Goal: Transaction & Acquisition: Obtain resource

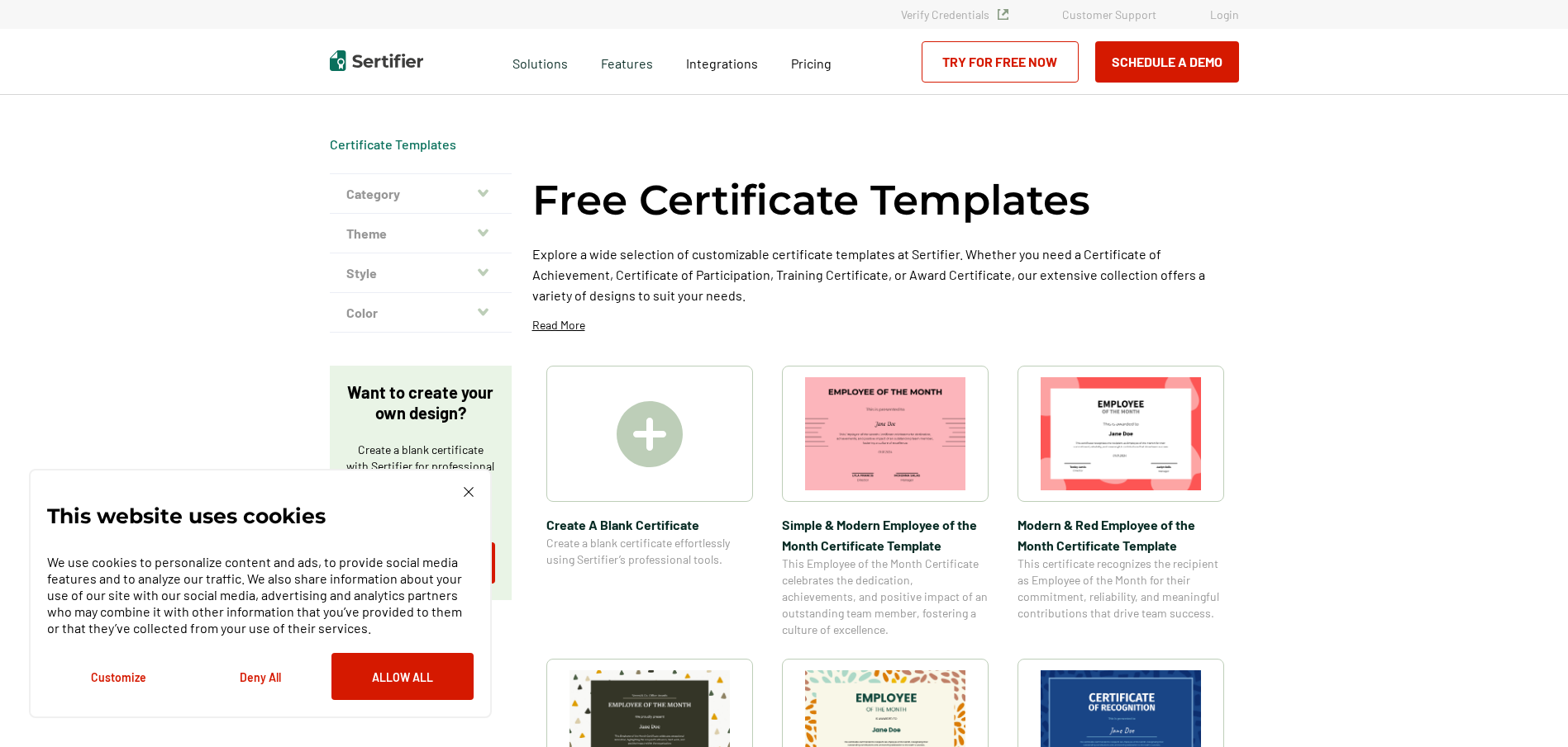
click at [492, 235] on button "Theme" at bounding box center [421, 233] width 182 height 40
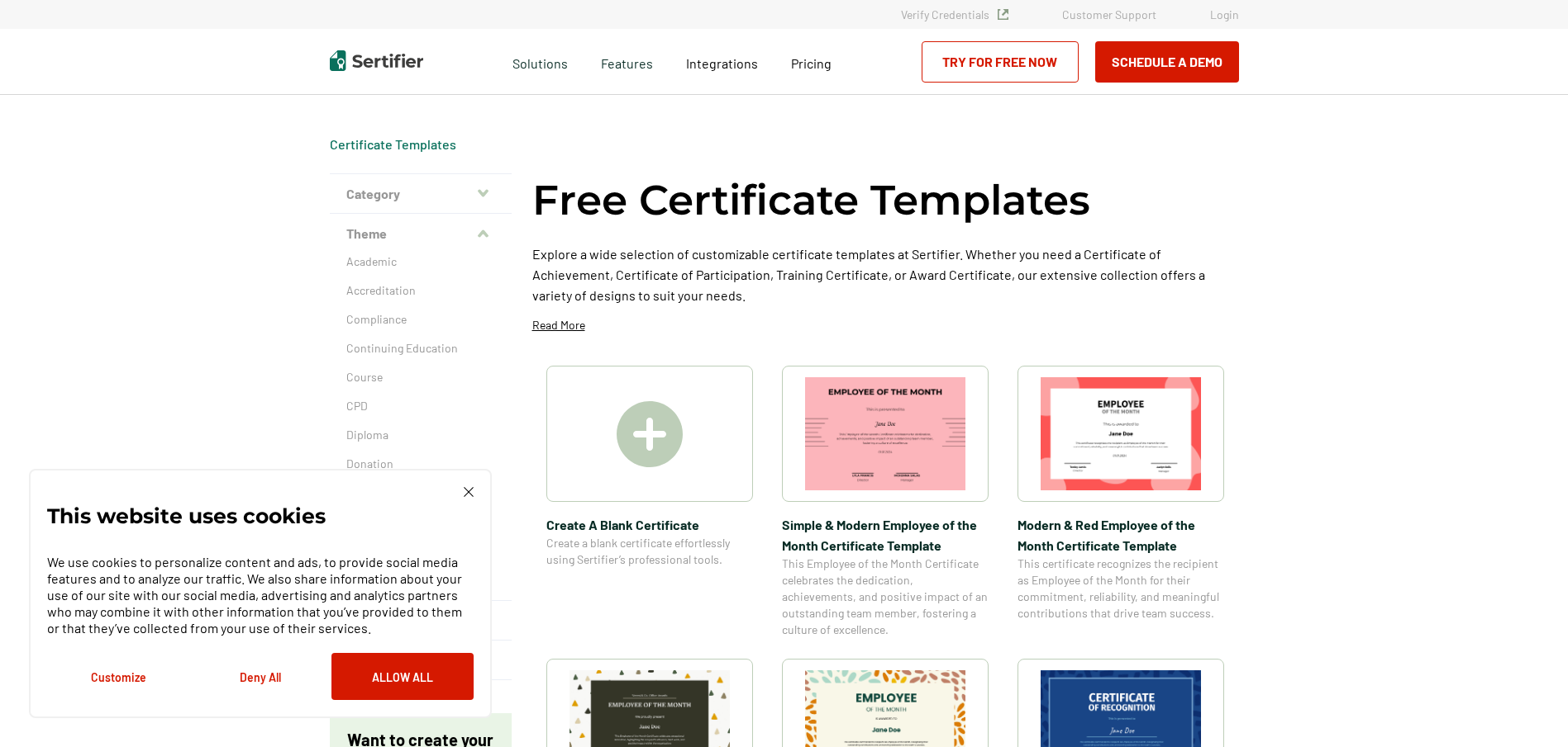
click at [466, 495] on img at bounding box center [468, 492] width 10 height 10
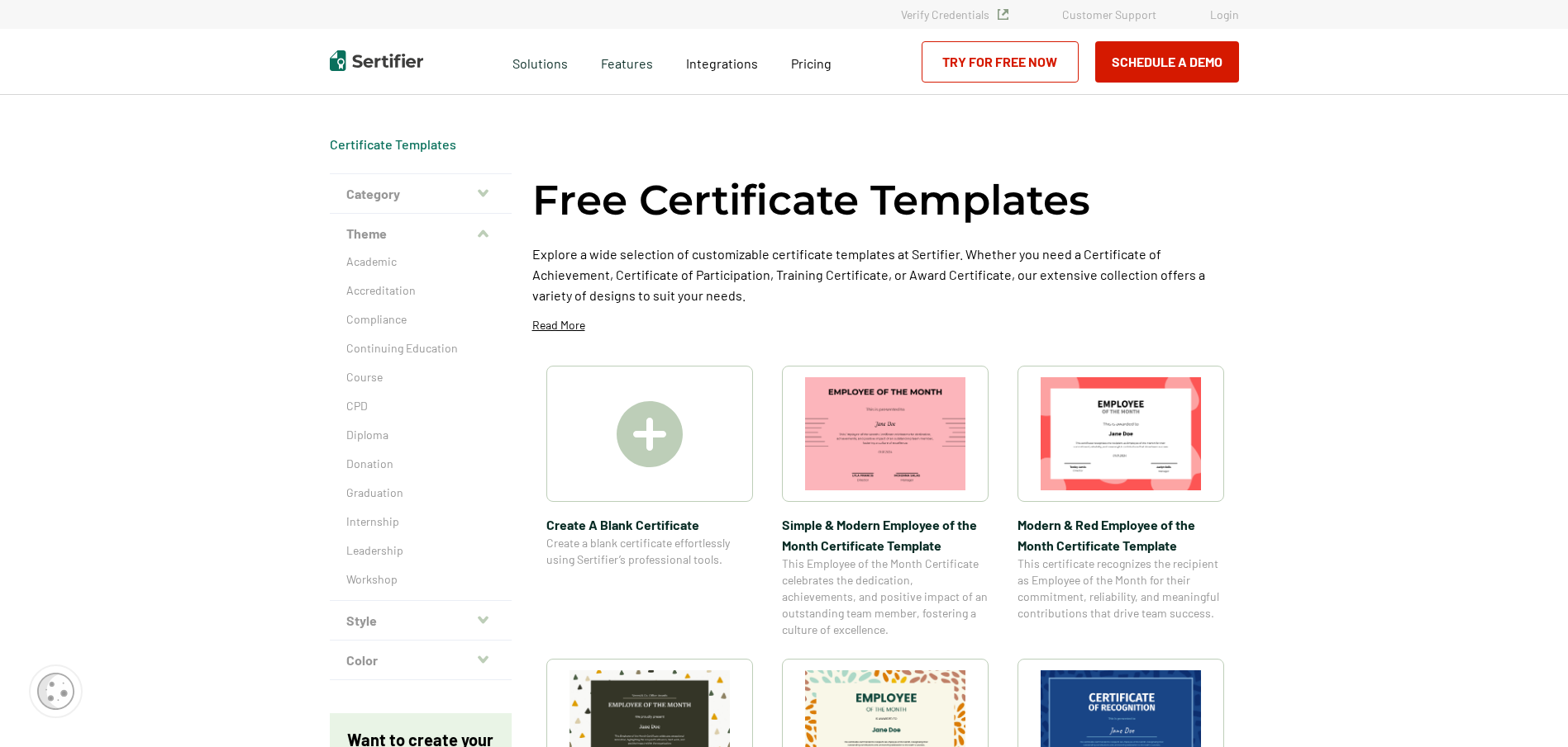
click at [443, 618] on button "Style" at bounding box center [421, 621] width 182 height 40
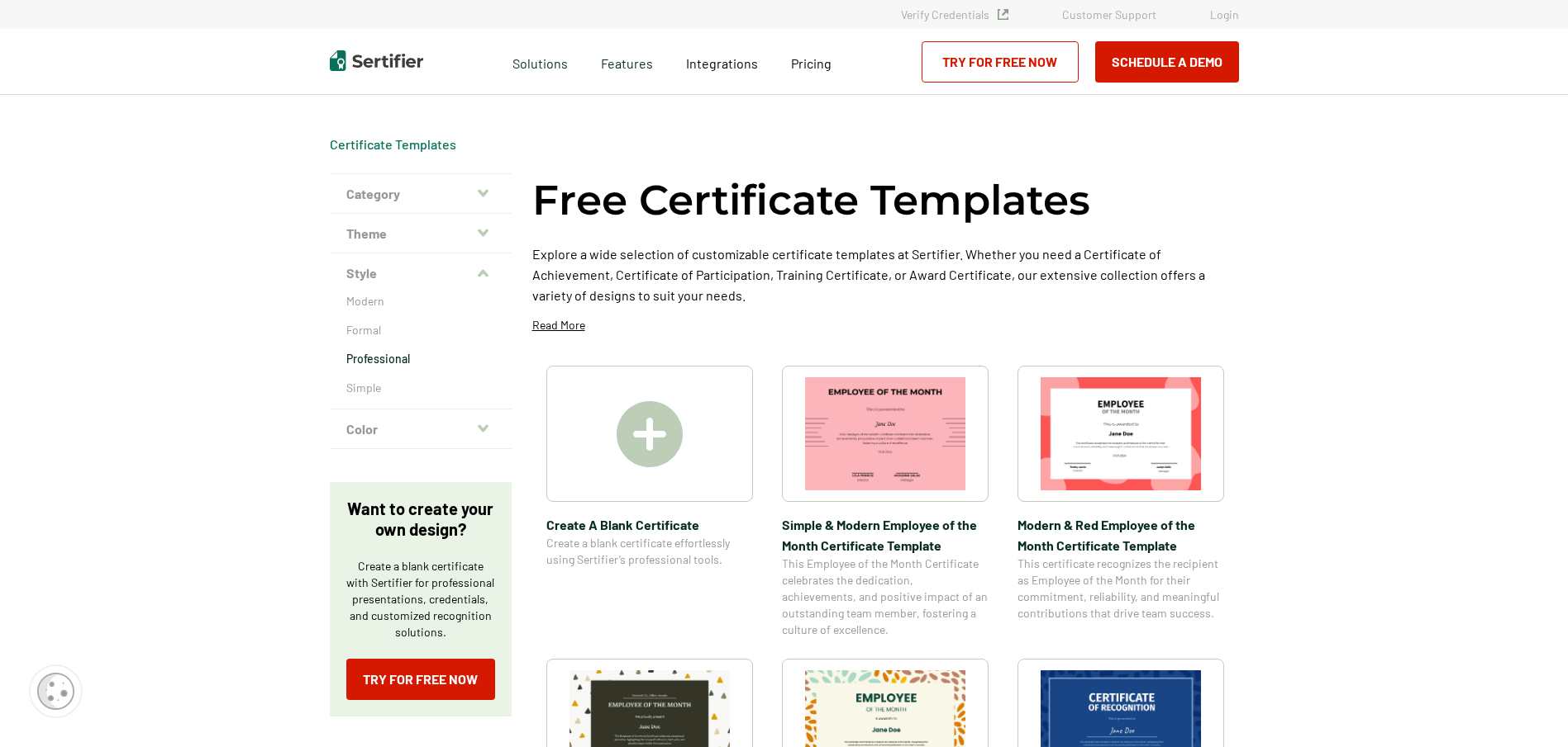
click at [430, 367] on p "Professional" at bounding box center [420, 359] width 149 height 16
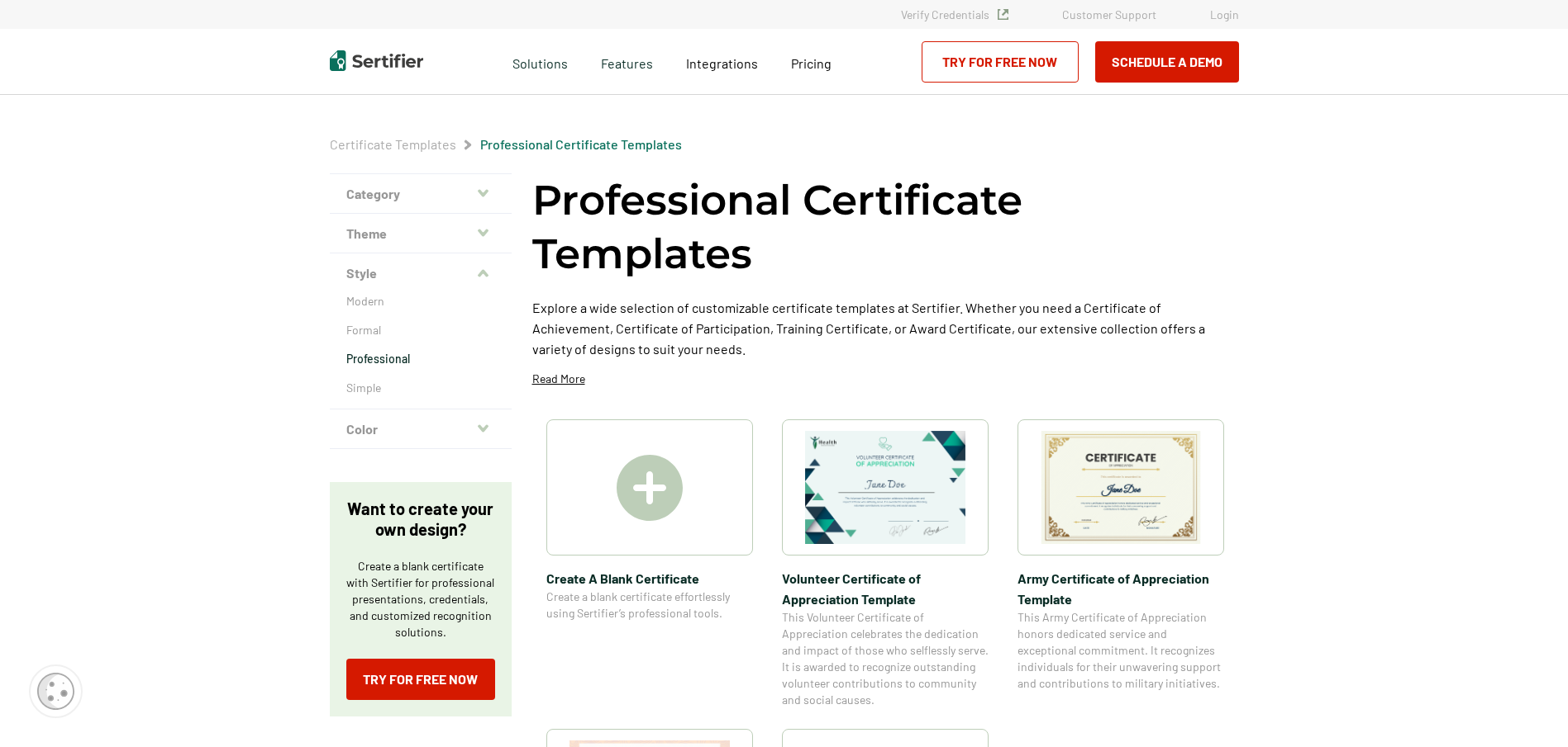
click at [483, 196] on icon "button" at bounding box center [483, 193] width 11 height 14
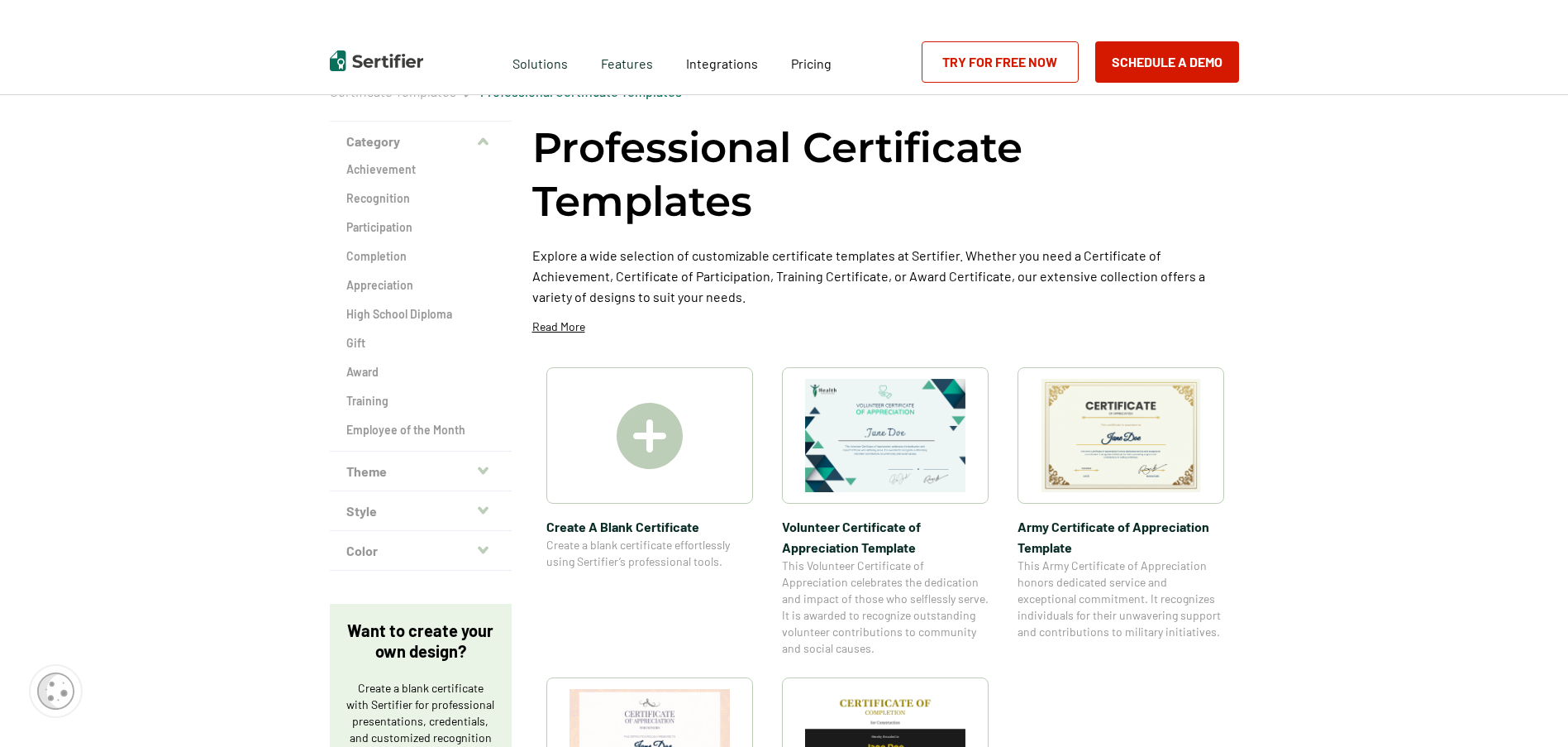
scroll to position [83, 0]
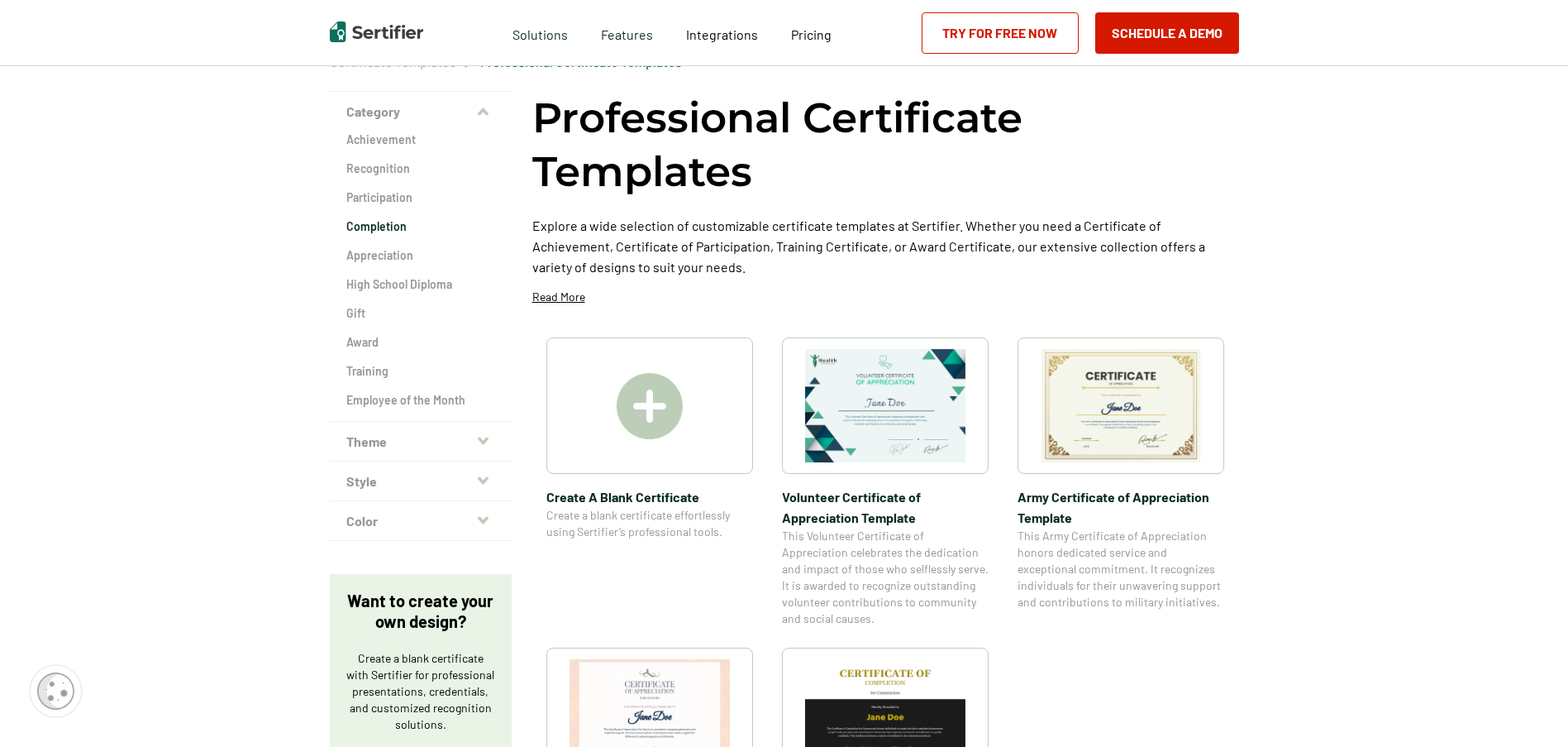
click at [401, 229] on h2 "Completion" at bounding box center [420, 226] width 149 height 16
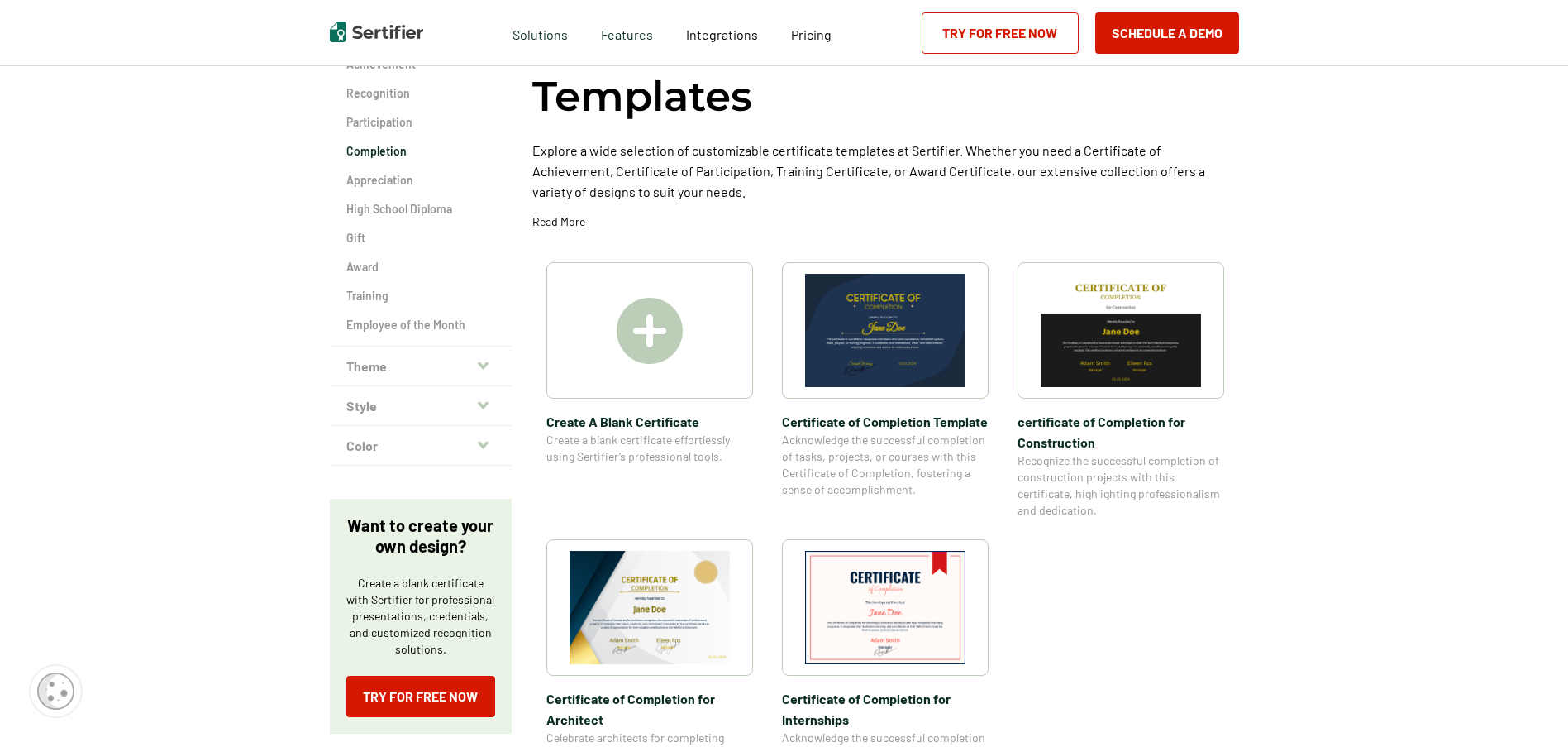
scroll to position [165, 0]
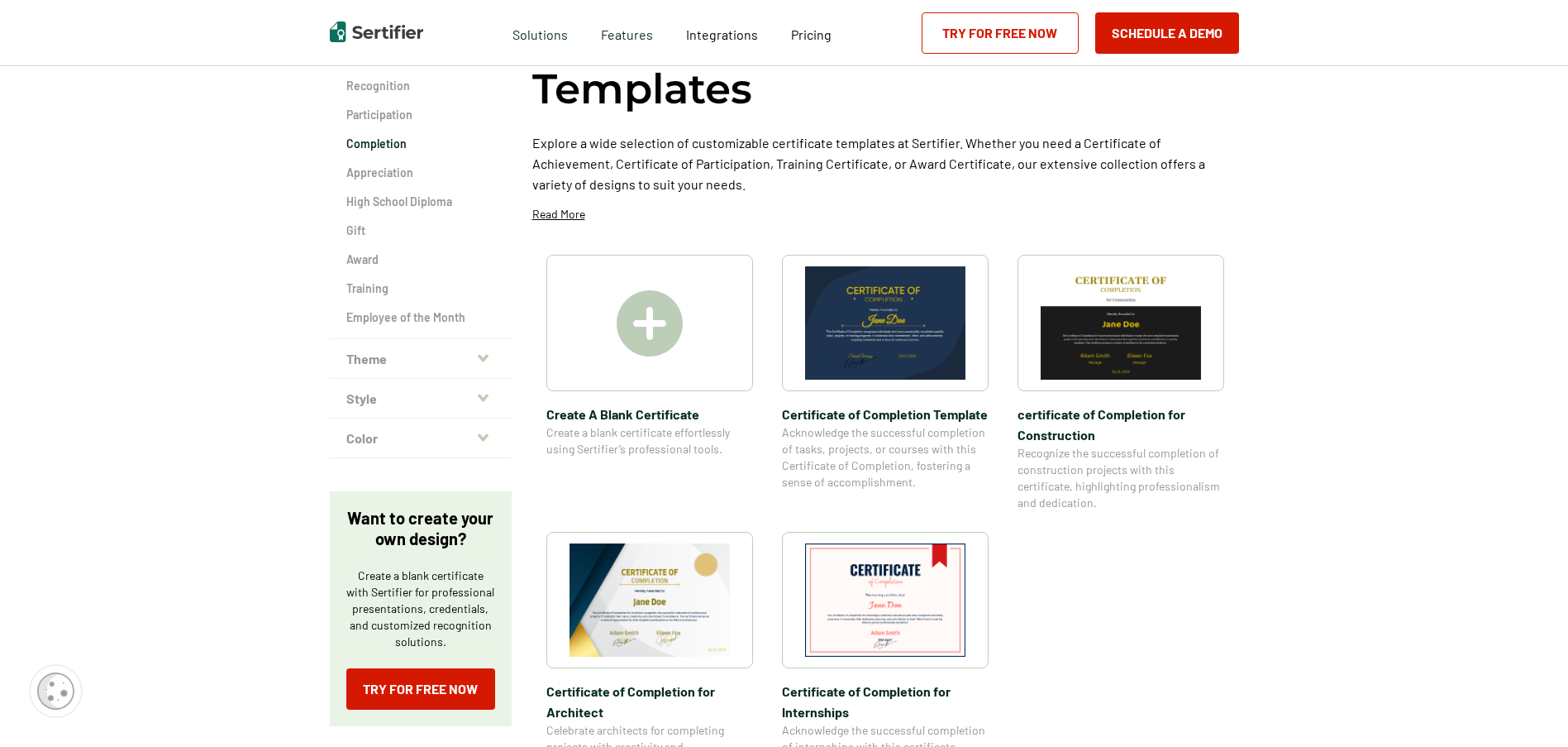
click at [885, 325] on img at bounding box center [885, 323] width 160 height 114
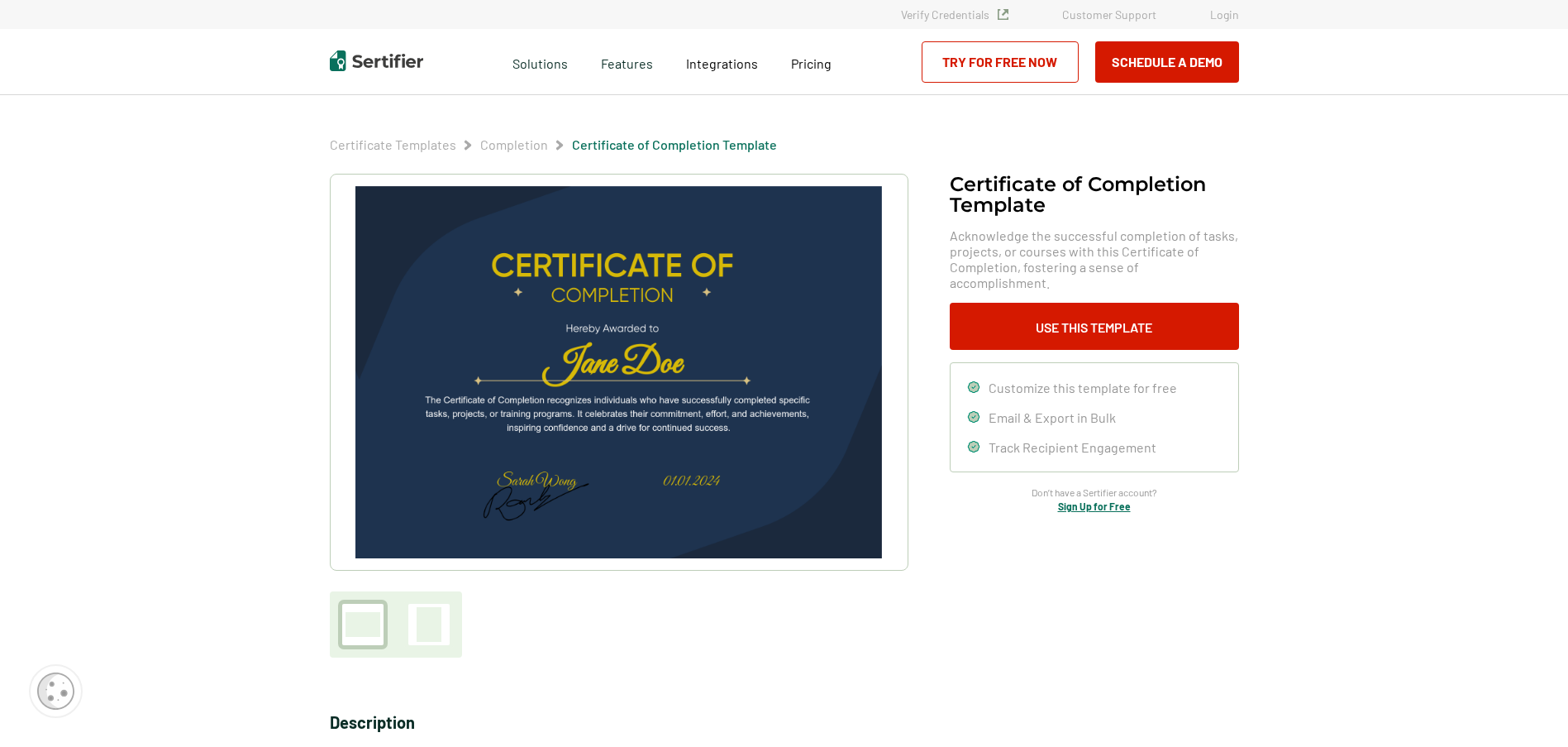
scroll to position [165, 0]
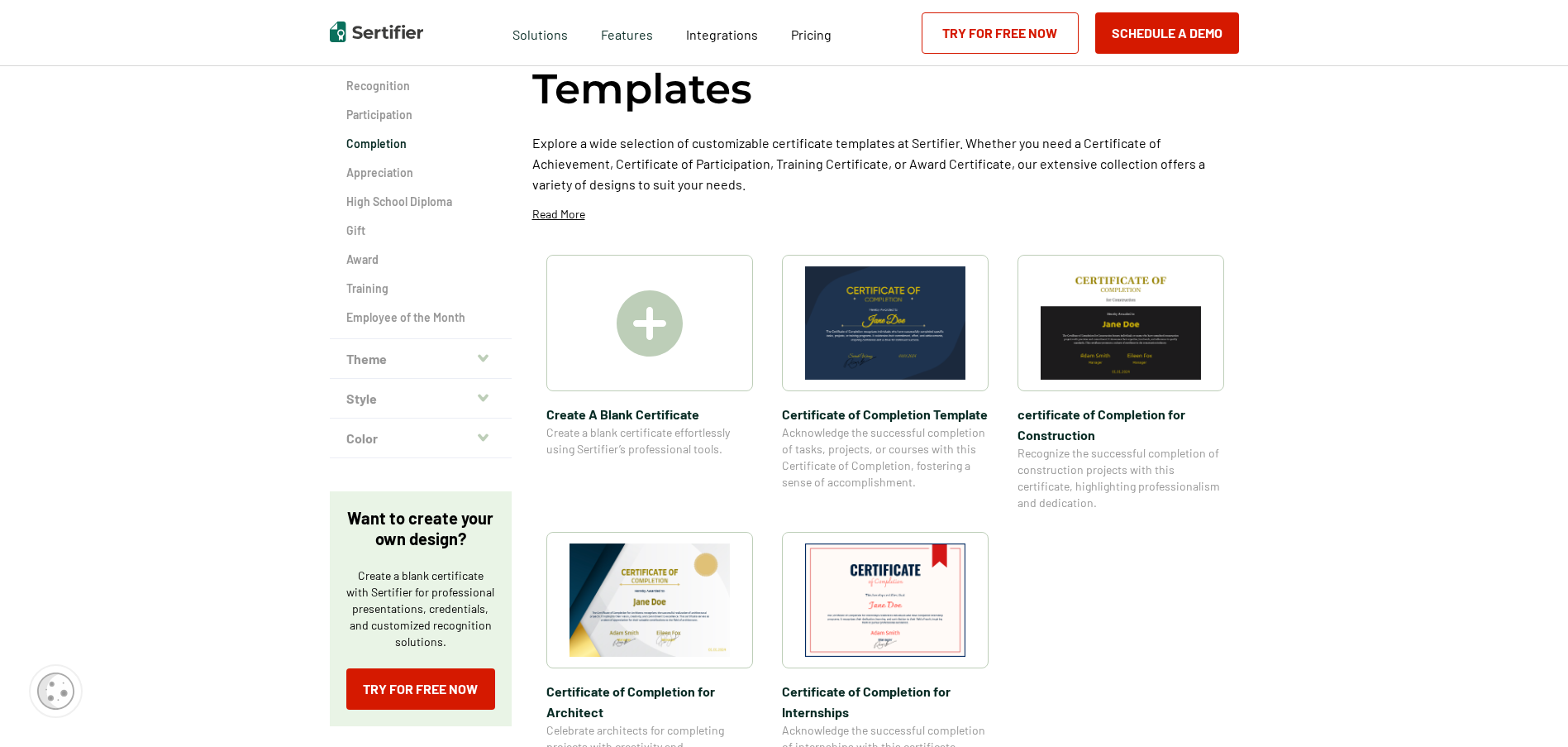
click at [463, 365] on button "Theme" at bounding box center [421, 359] width 182 height 40
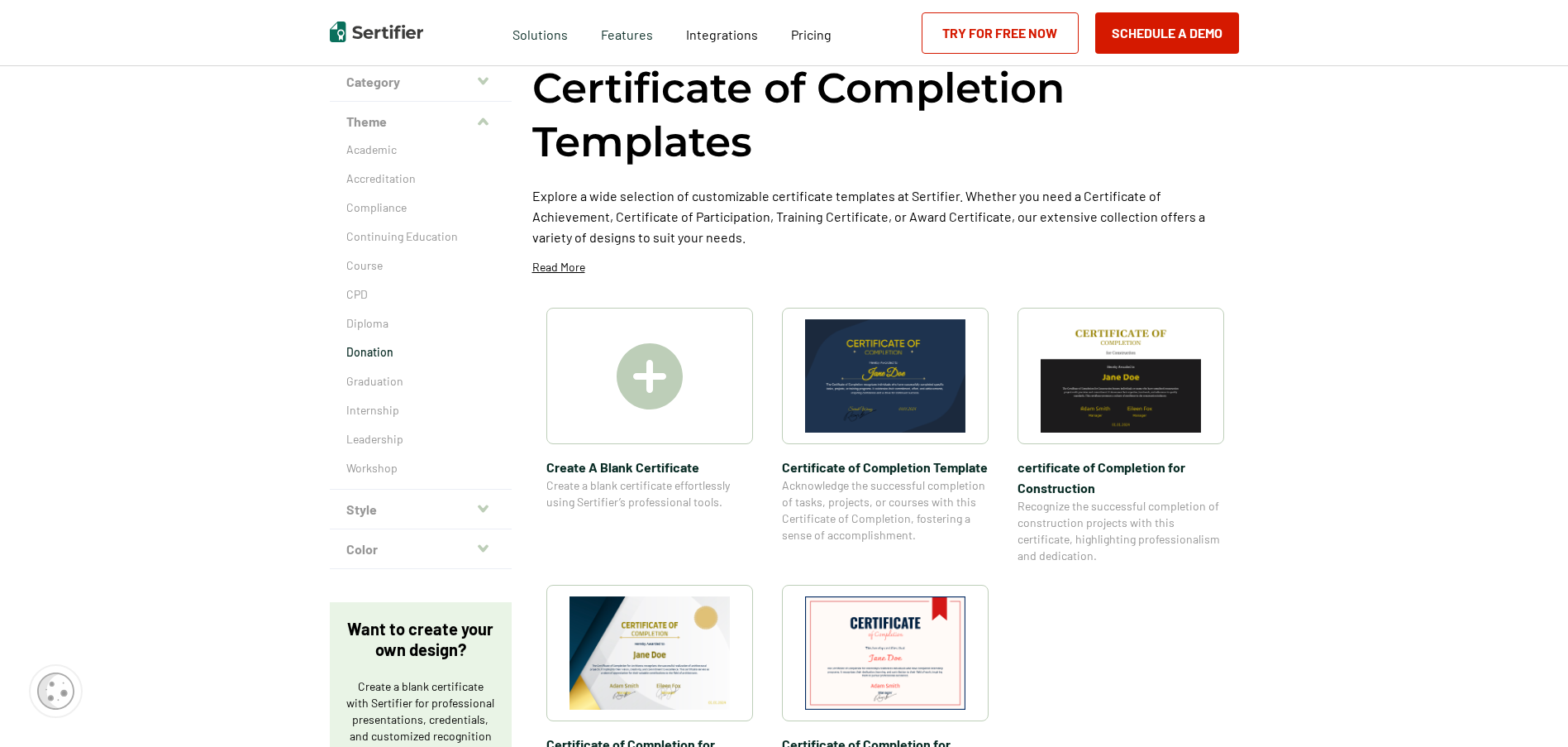
scroll to position [83, 0]
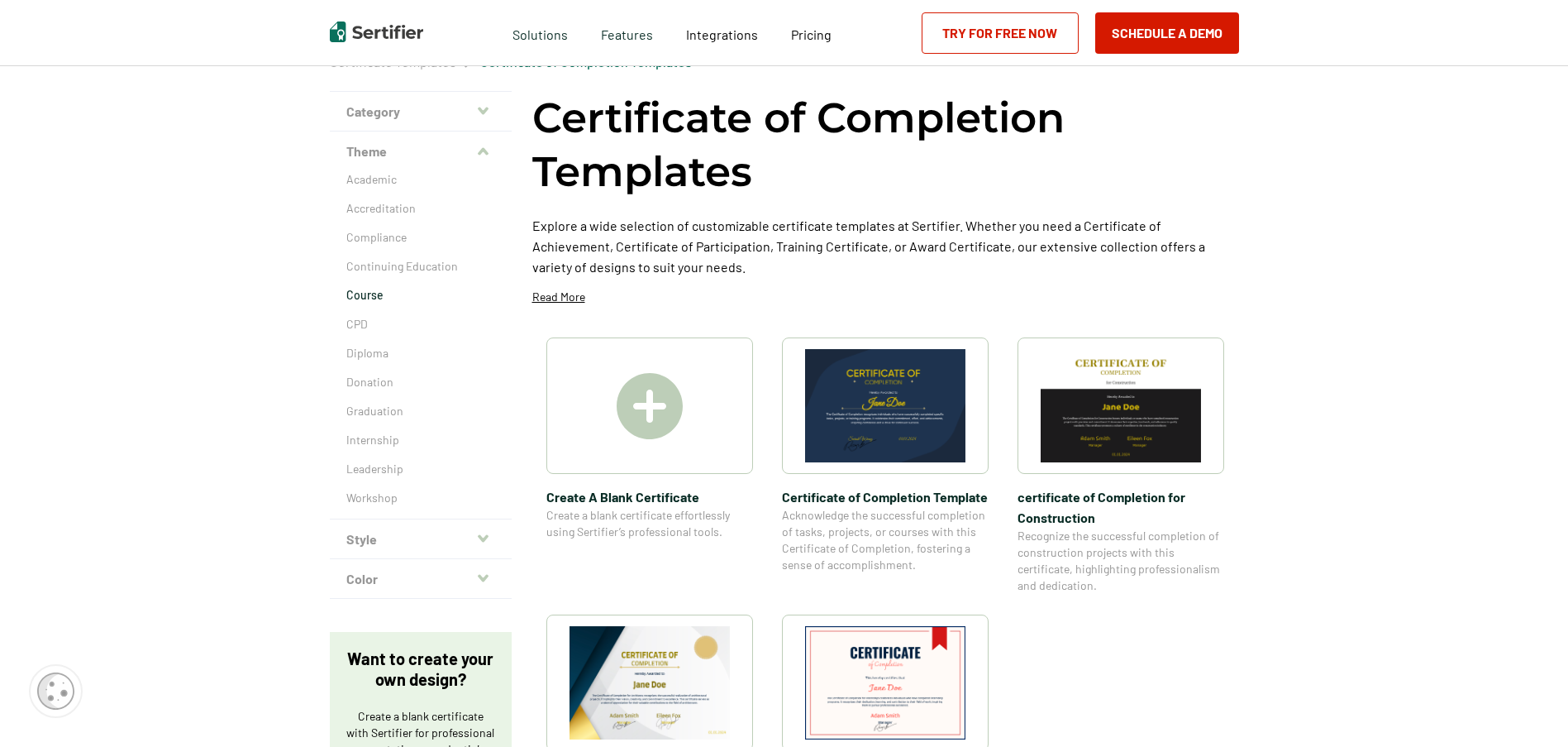
click at [368, 295] on p "Course" at bounding box center [420, 295] width 149 height 16
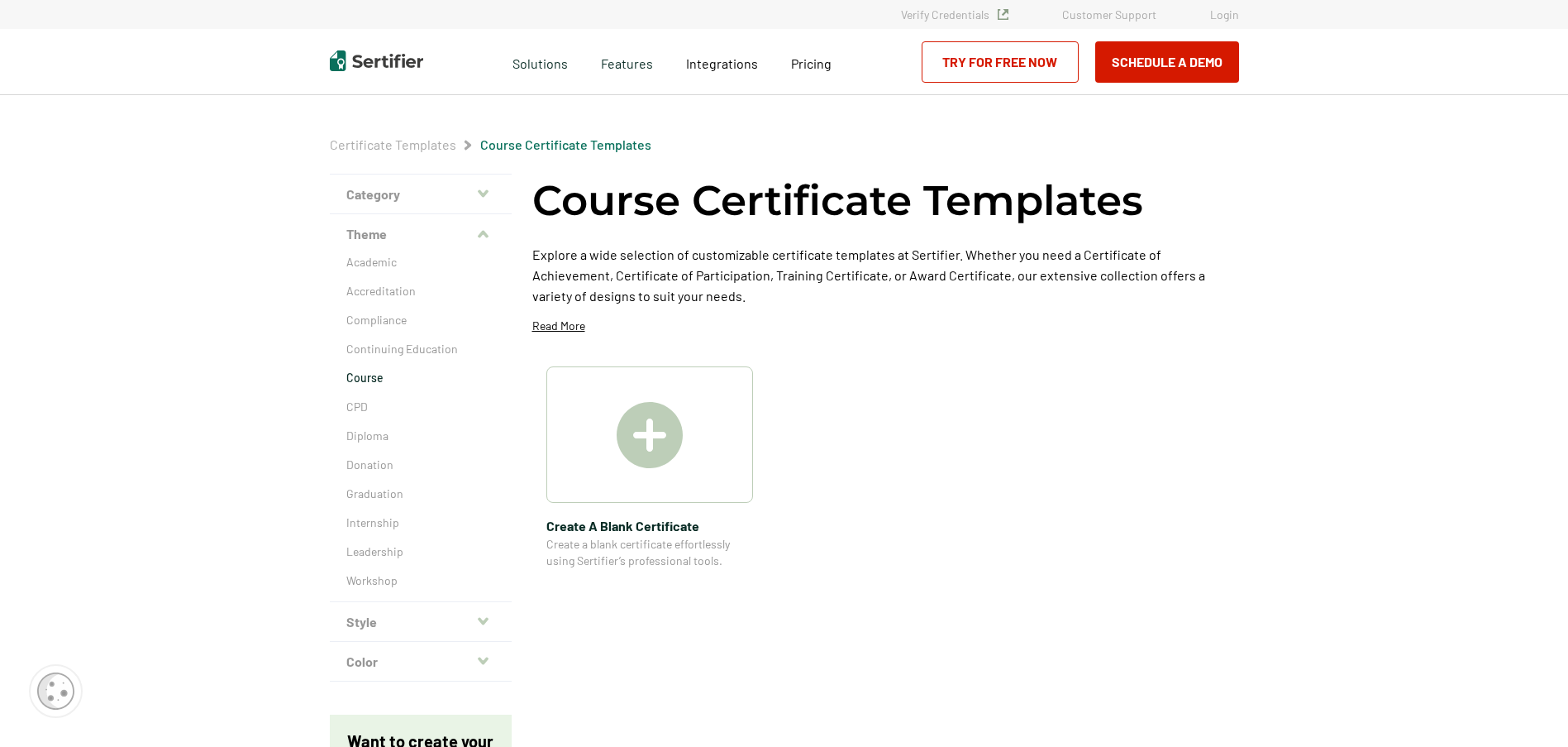
click at [375, 235] on button "Theme" at bounding box center [421, 234] width 182 height 40
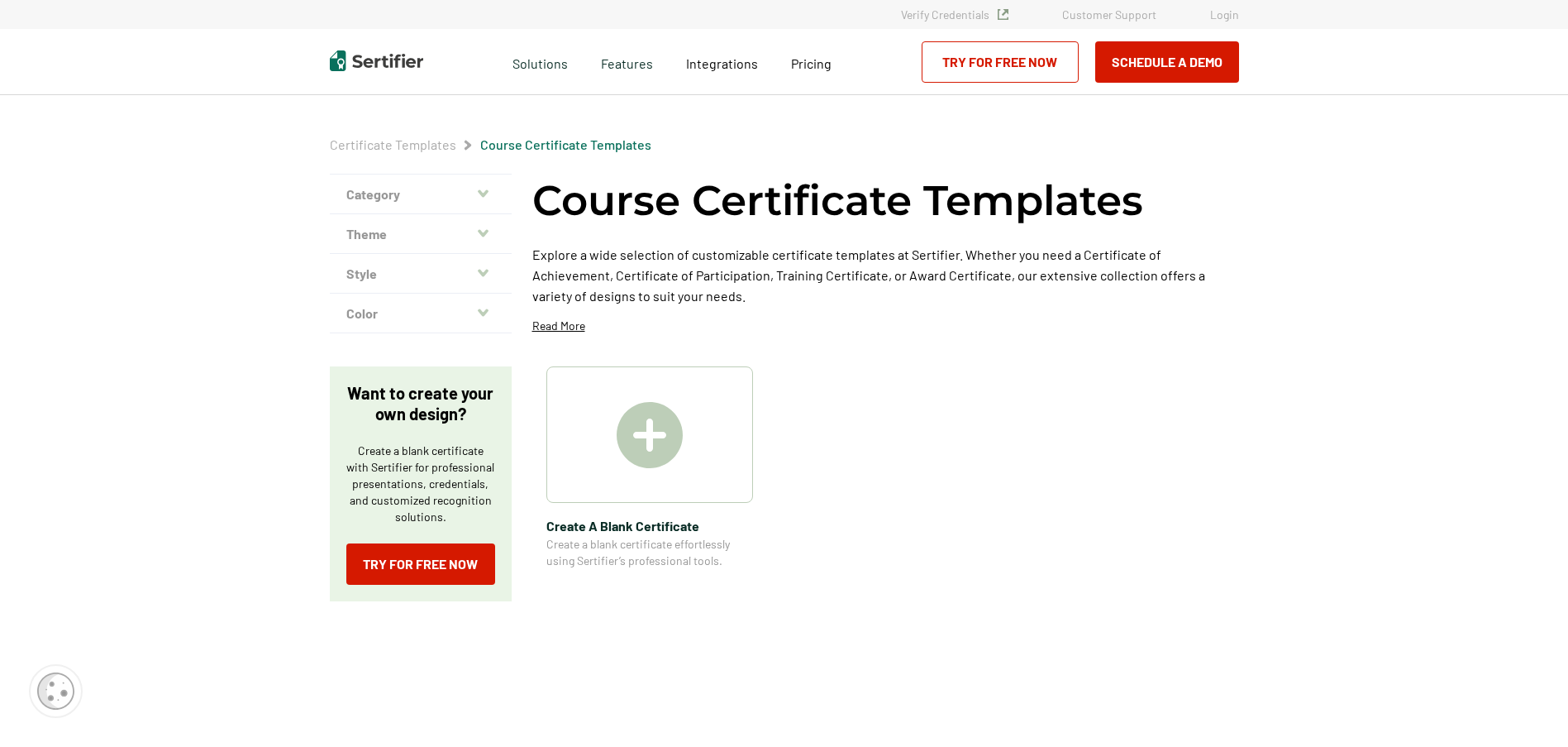
click at [376, 263] on button "Style" at bounding box center [421, 273] width 182 height 40
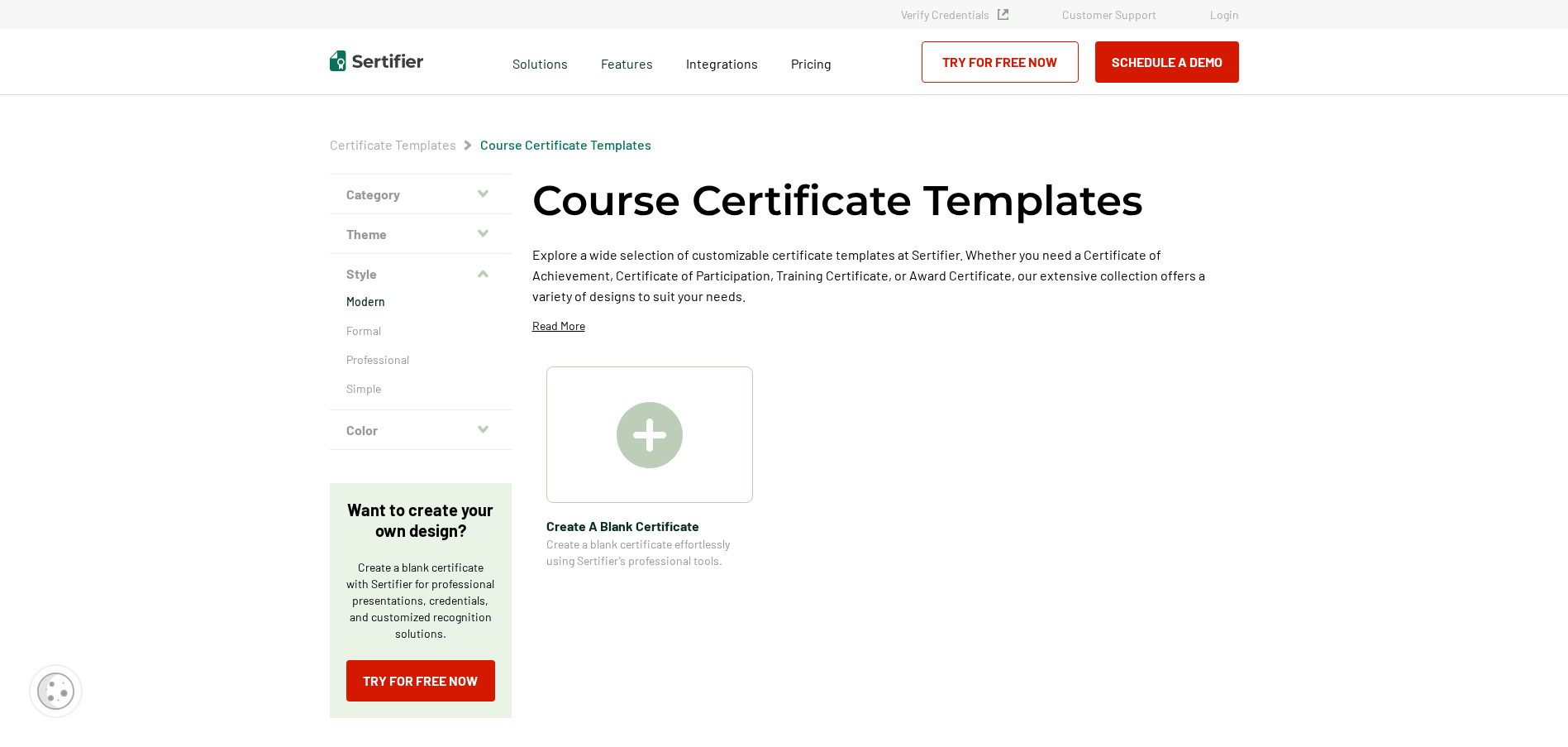
click at [381, 294] on p "Modern" at bounding box center [420, 301] width 149 height 16
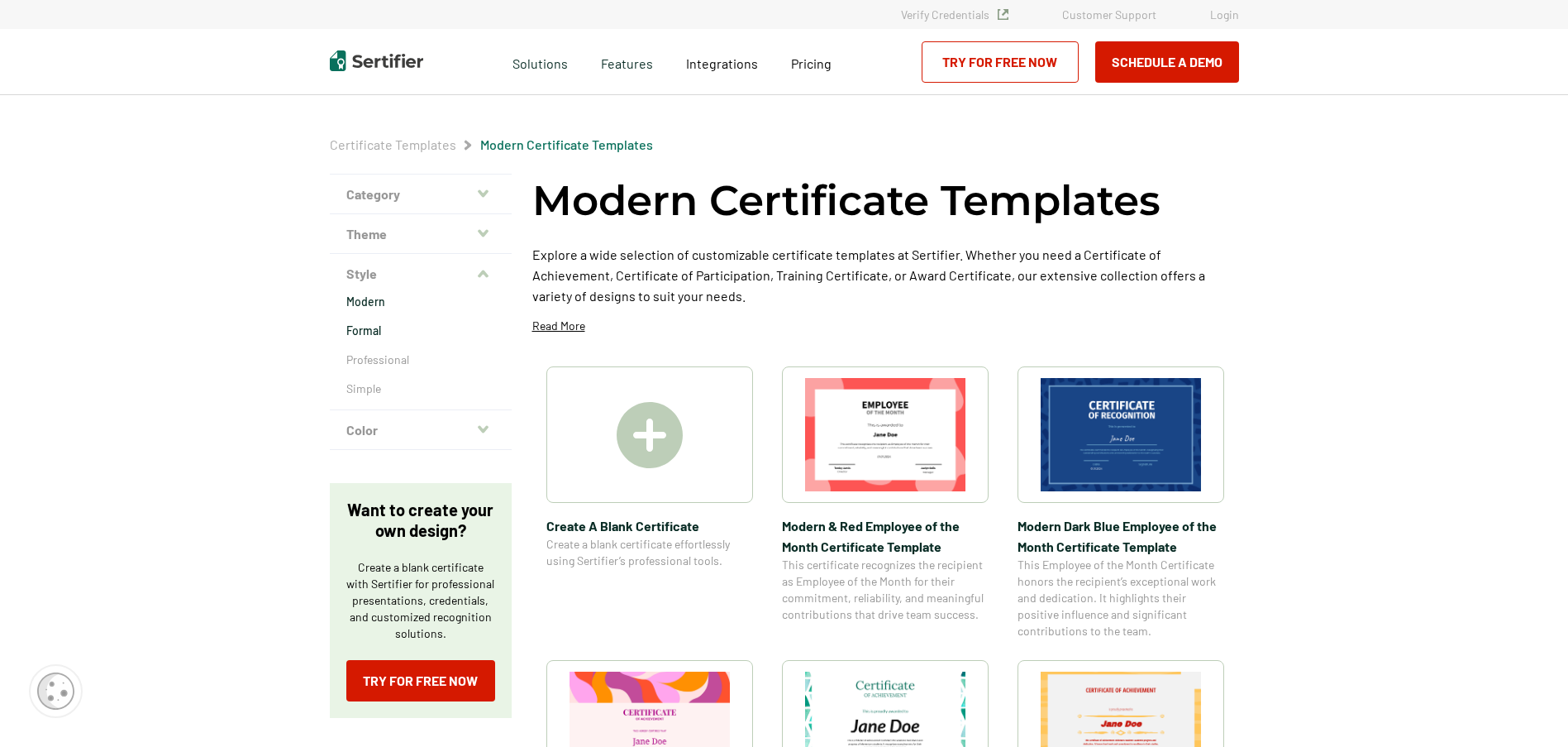
click at [379, 326] on p "Formal" at bounding box center [420, 330] width 149 height 16
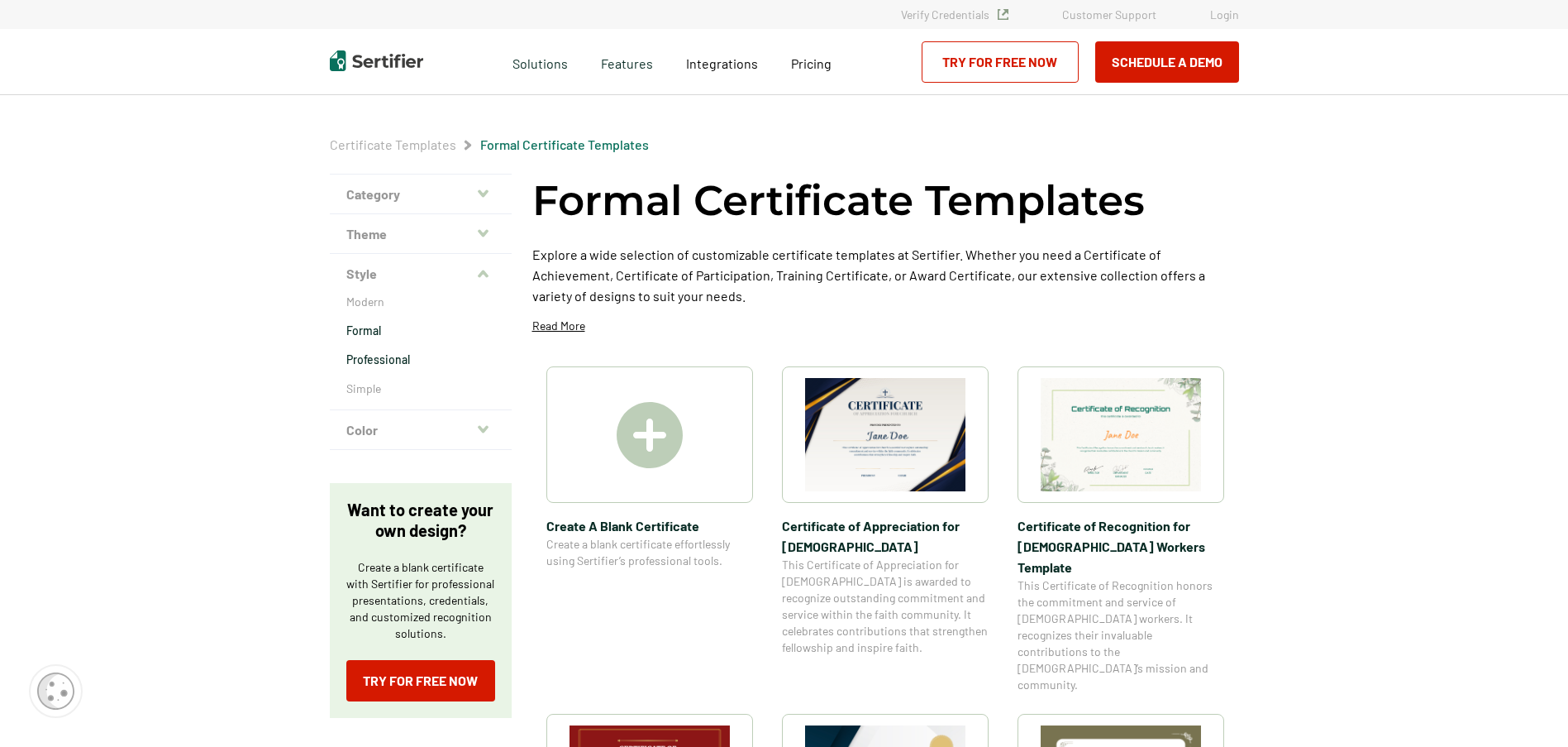
click at [390, 358] on p "Professional" at bounding box center [420, 359] width 149 height 16
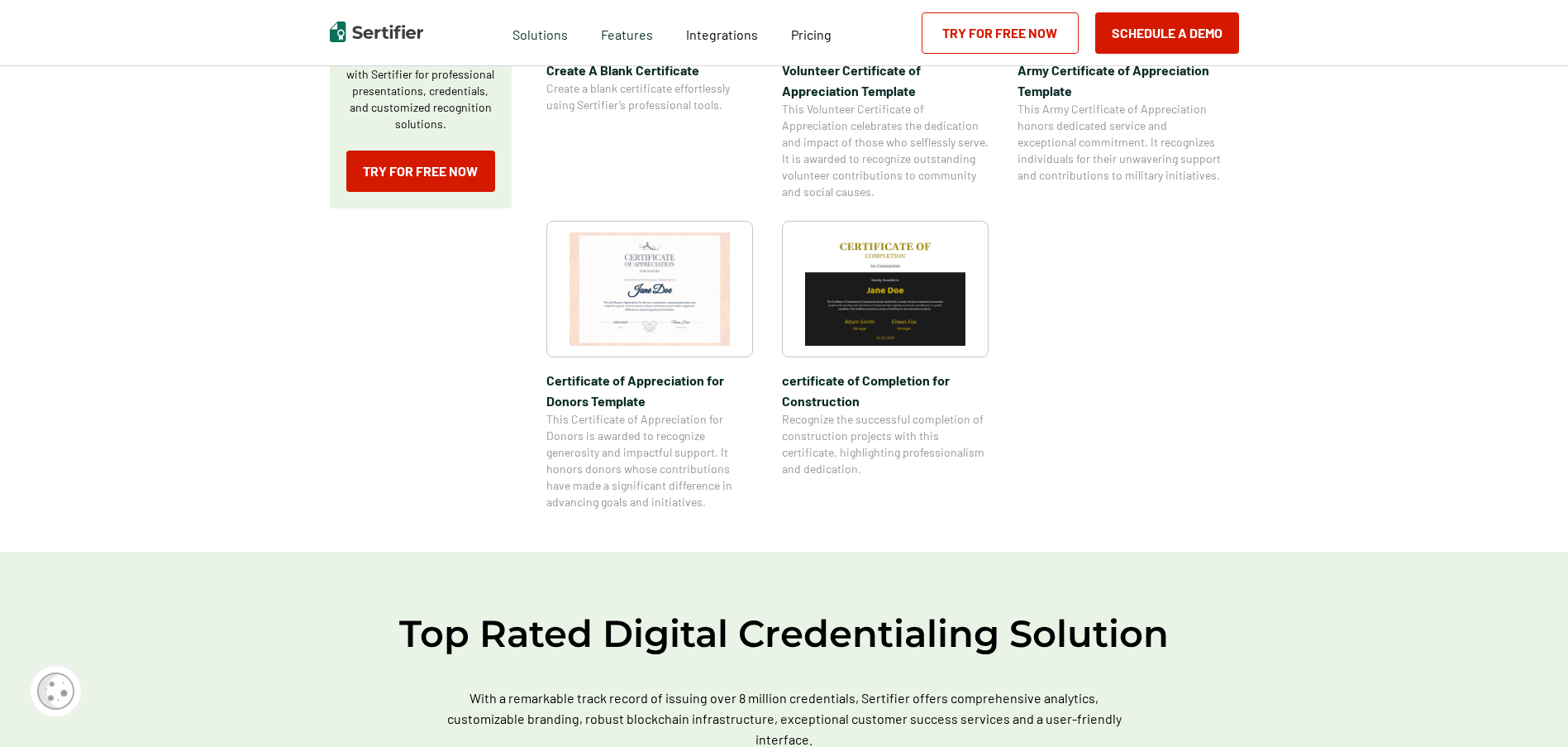
scroll to position [413, 0]
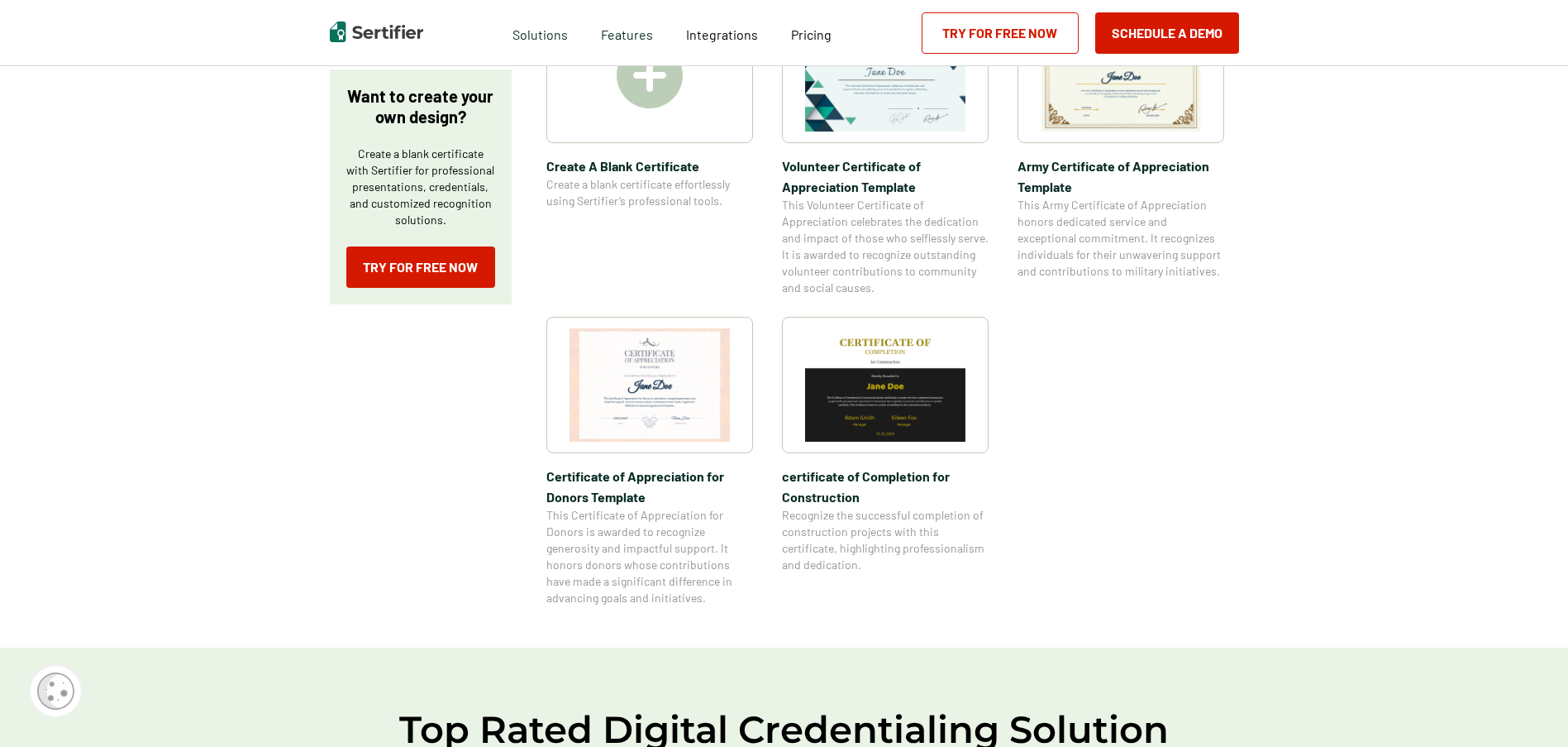
click at [1134, 97] on img at bounding box center [1121, 75] width 160 height 114
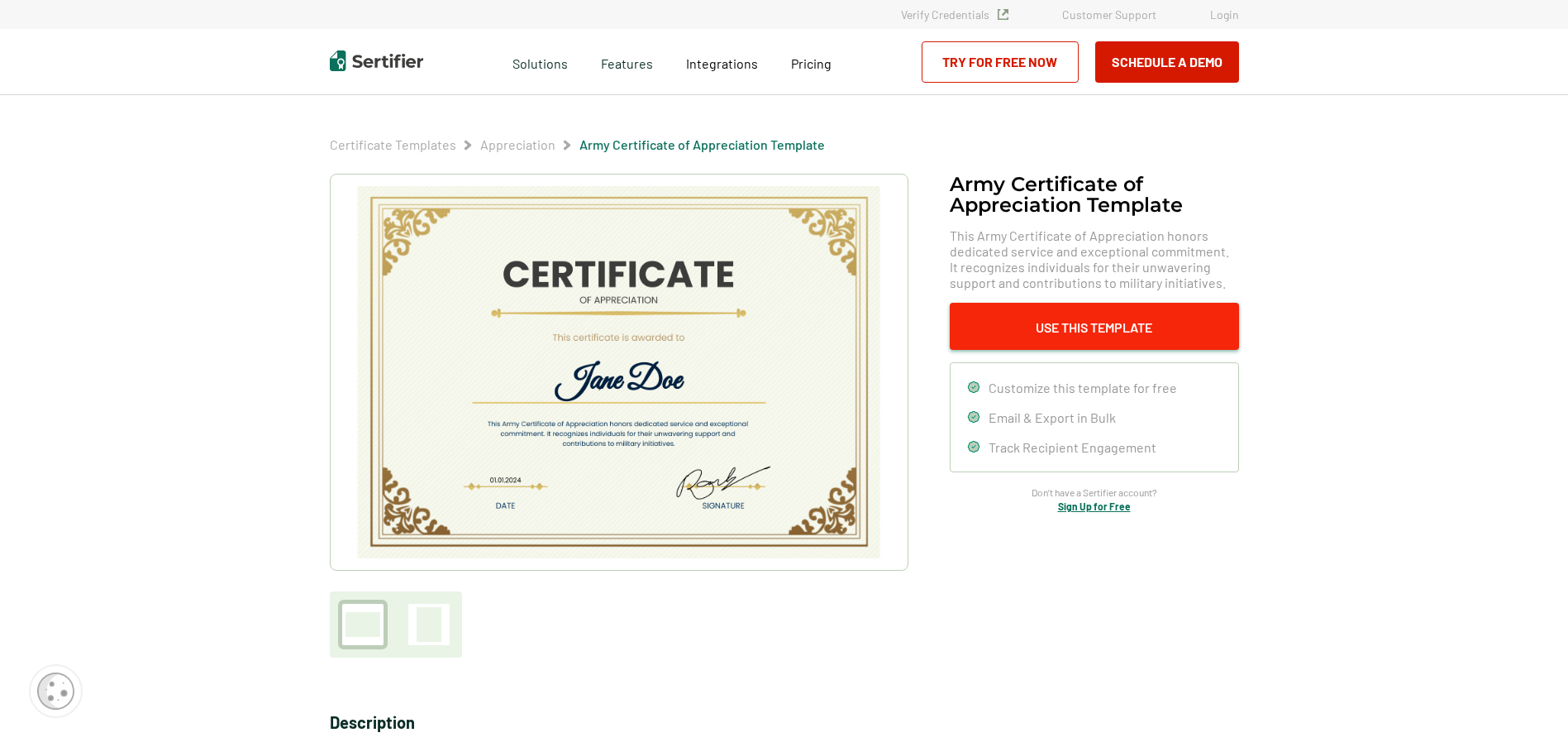
click at [1068, 327] on button "Use This Template" at bounding box center [1094, 326] width 289 height 47
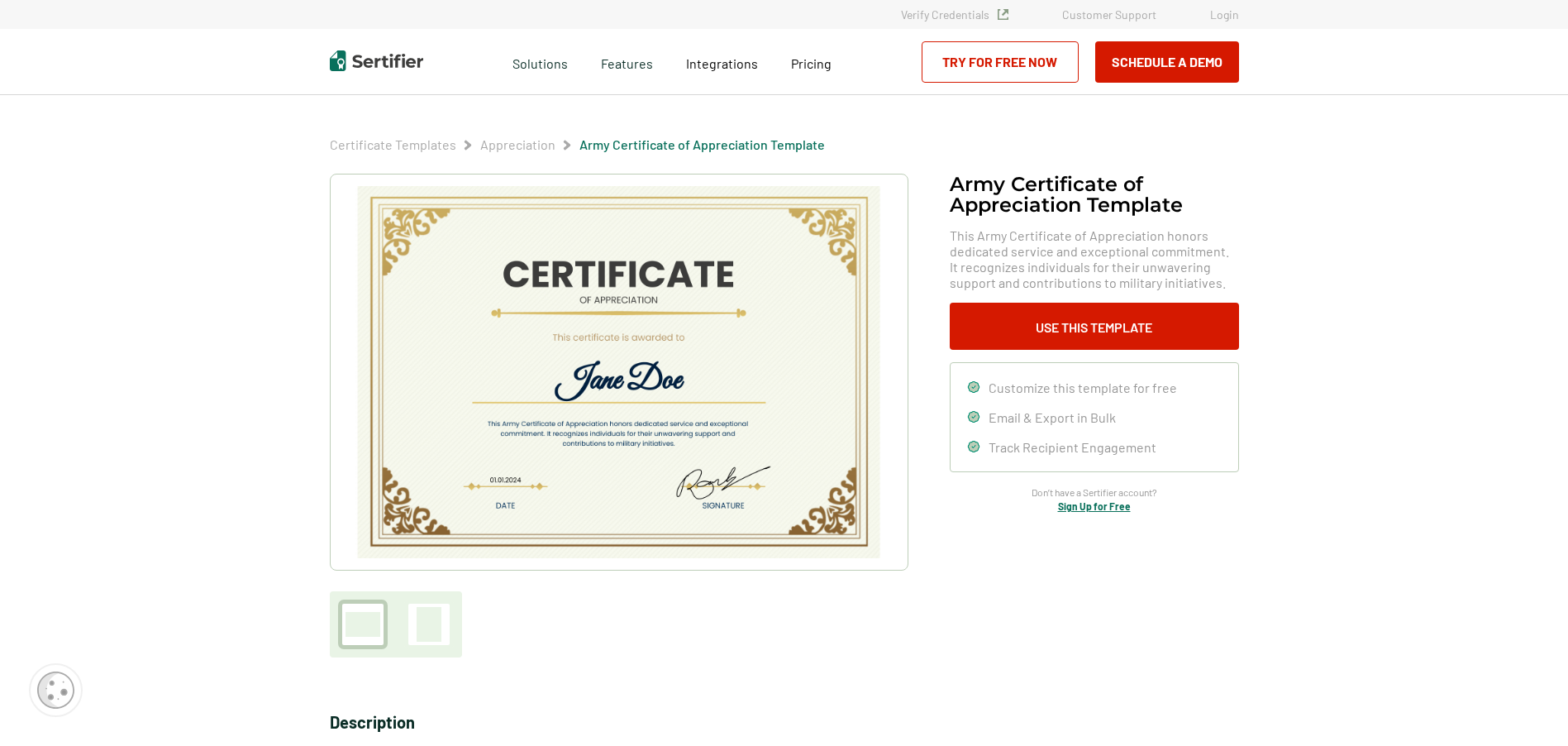
click at [998, 80] on link "Try for Free Now" at bounding box center [1000, 62] width 157 height 41
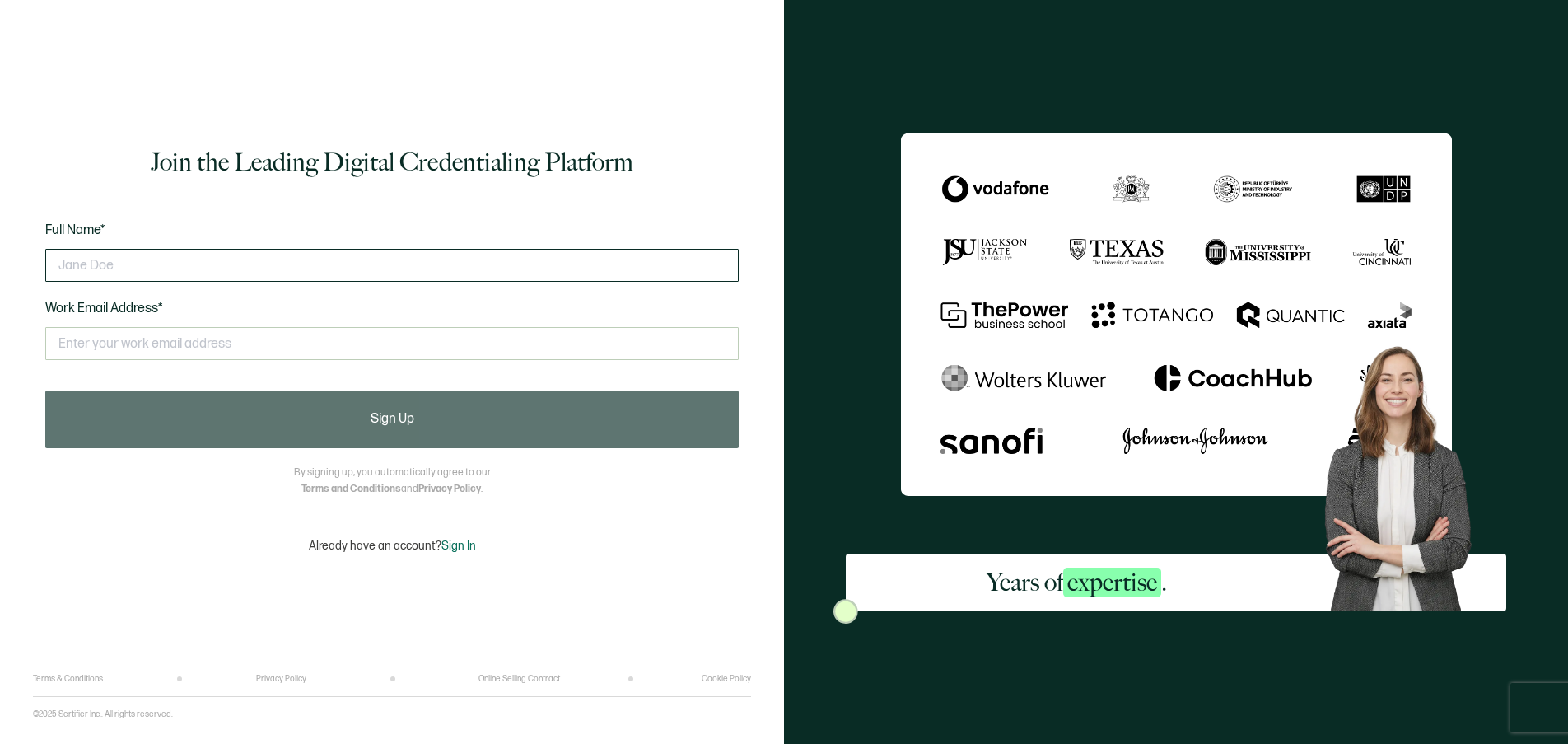
drag, startPoint x: 410, startPoint y: 261, endPoint x: 415, endPoint y: 278, distance: 17.7
click at [411, 262] on input "text" at bounding box center [392, 265] width 694 height 33
type input "Artrelle Ancrum"
click at [292, 351] on input "text" at bounding box center [392, 343] width 694 height 33
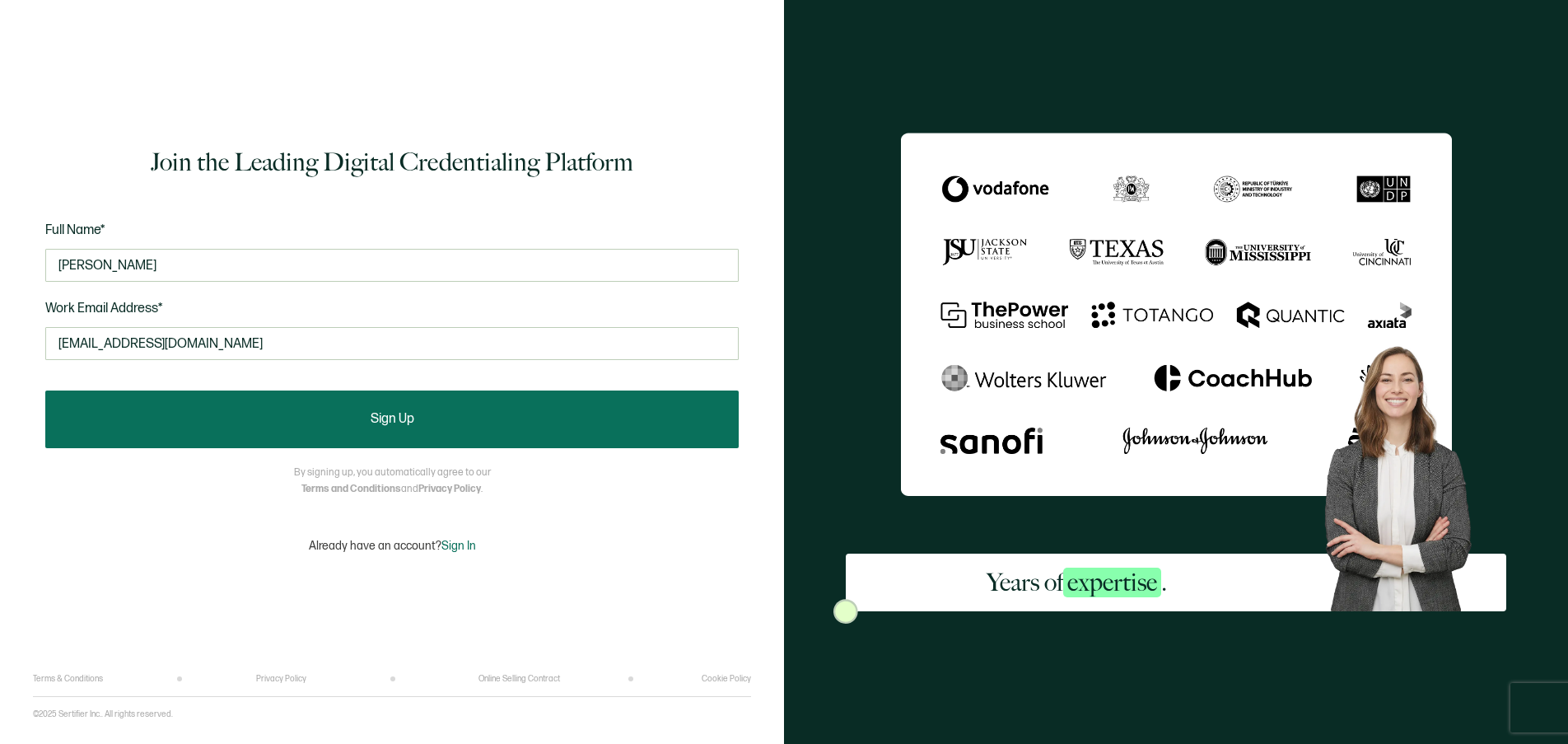
type input "angelwright75@yahoo.com"
click at [314, 406] on button "Sign Up" at bounding box center [392, 419] width 694 height 58
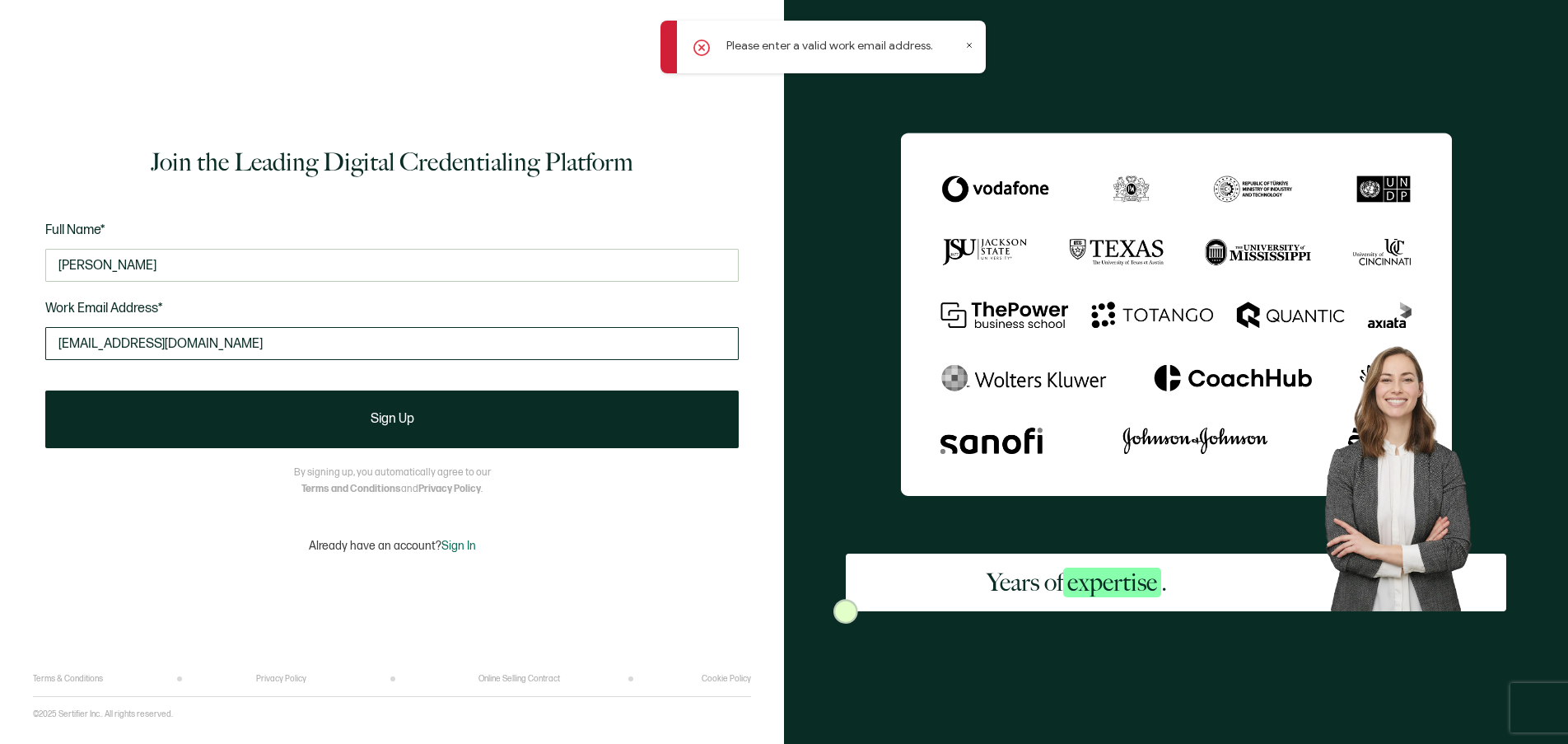
click at [64, 347] on input "angelwright75@yahoo.com" at bounding box center [392, 343] width 694 height 33
click at [54, 344] on input "angelwright75@yahoo.com" at bounding box center [392, 343] width 694 height 33
click at [235, 343] on input "angelwright75@yahoo.com" at bounding box center [392, 343] width 694 height 33
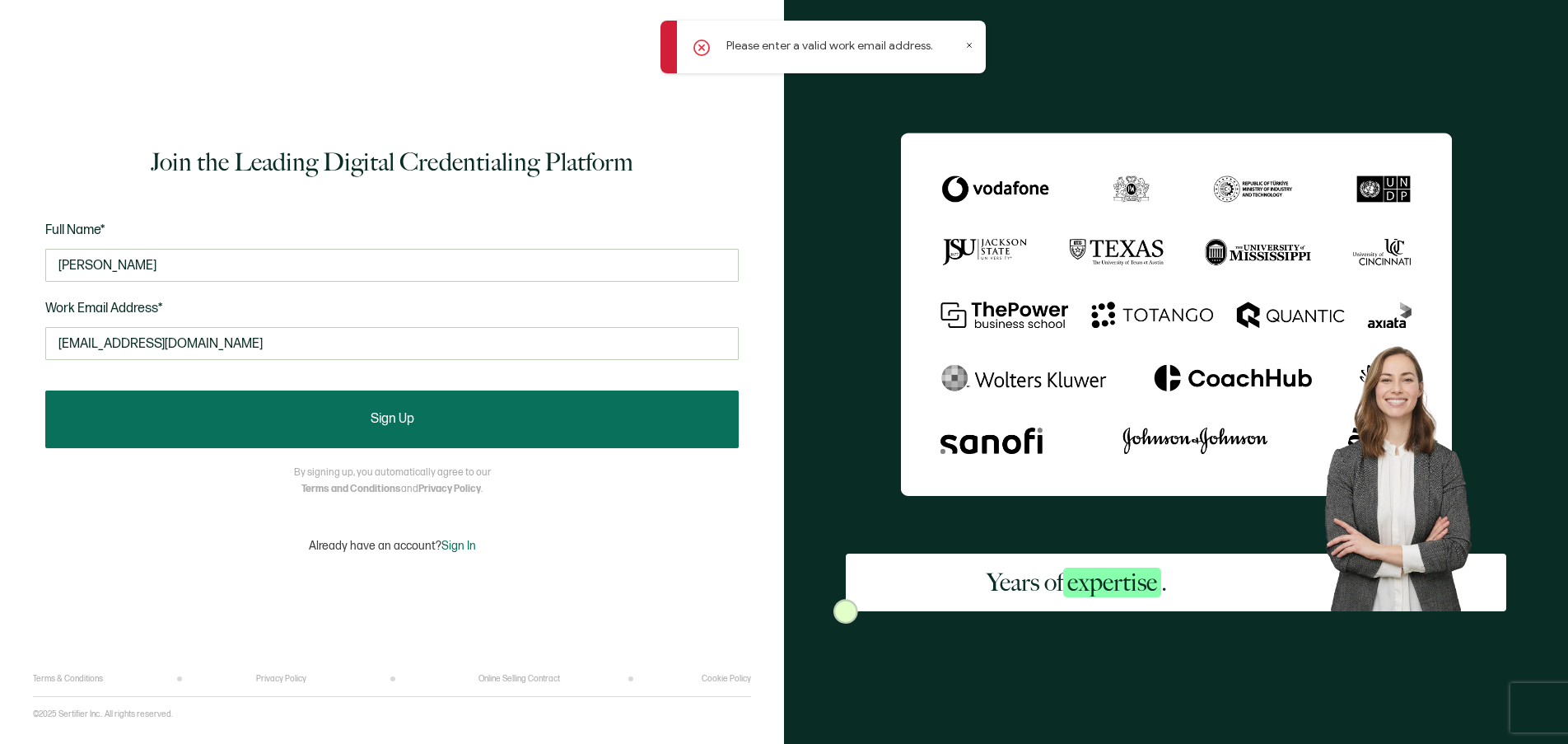
click at [361, 427] on button "Sign Up" at bounding box center [392, 419] width 694 height 58
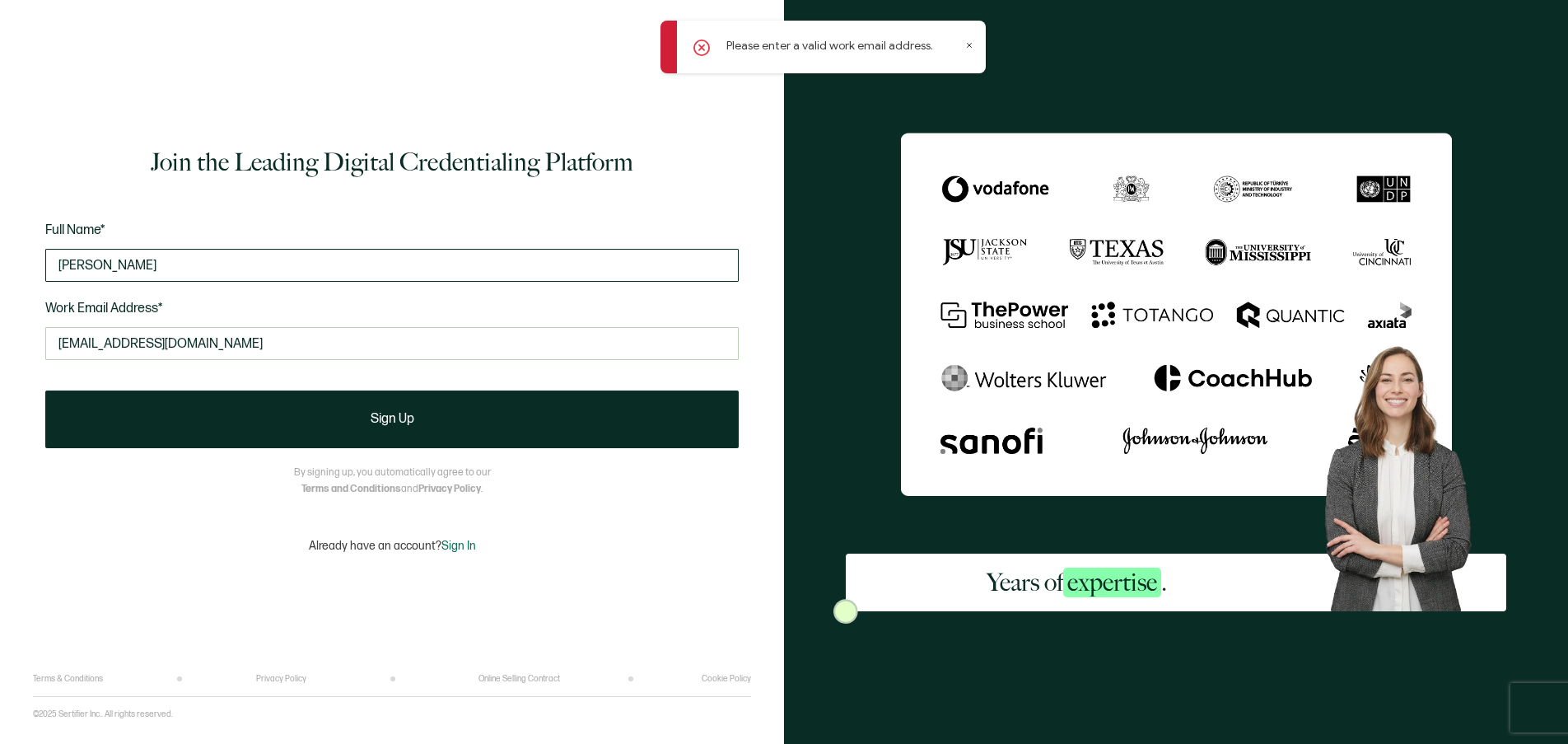
click at [161, 270] on input "Artrelle Ancrum" at bounding box center [392, 265] width 694 height 33
drag, startPoint x: 53, startPoint y: 334, endPoint x: 461, endPoint y: 388, distance: 411.6
click at [461, 388] on form "Full Name* Artrelle Ancrum Work Email Address* angelwright75@yahoo.com This doe…" at bounding box center [392, 334] width 694 height 228
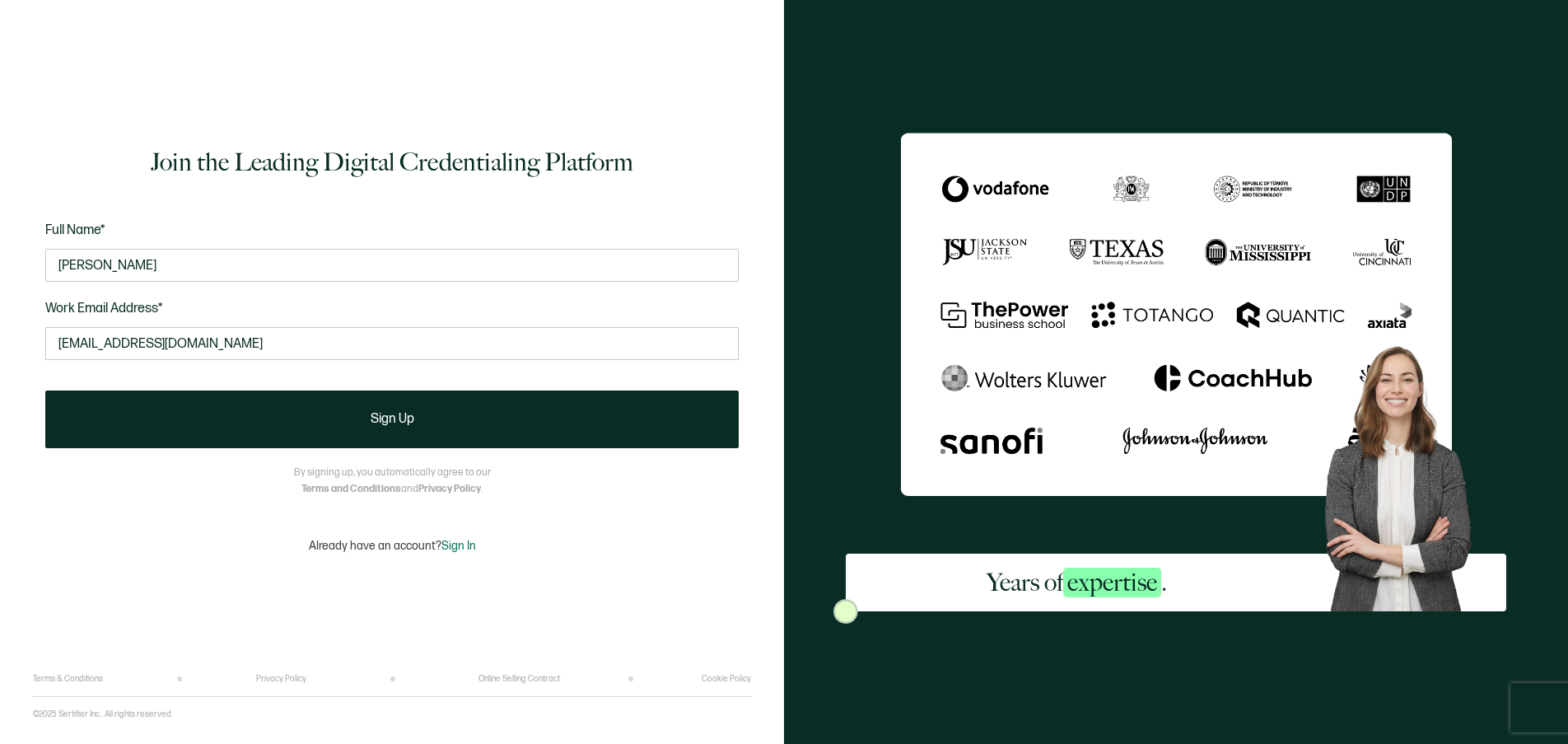
type input "angelwright75@yahoo.com"
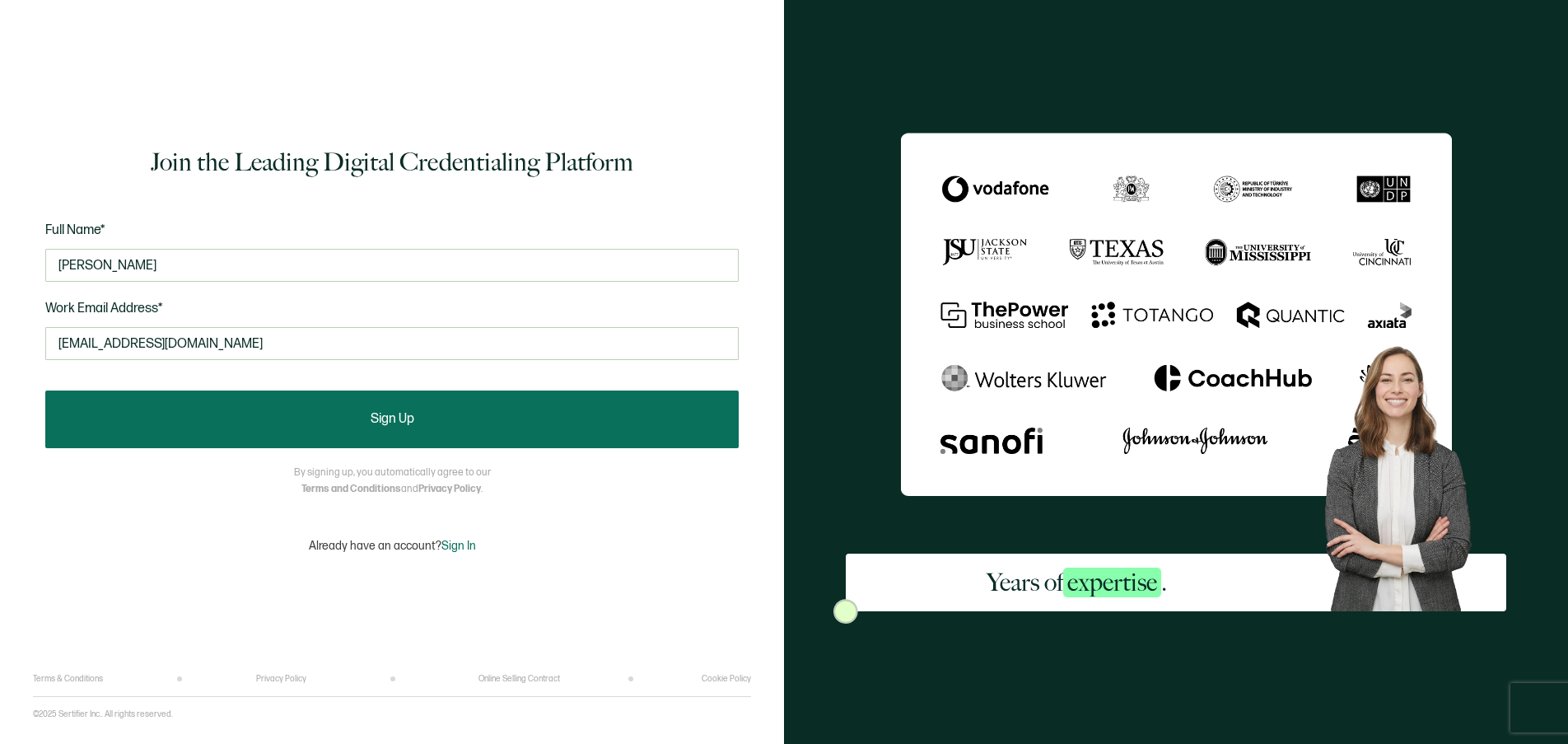
click at [285, 411] on button "Sign Up" at bounding box center [392, 419] width 694 height 58
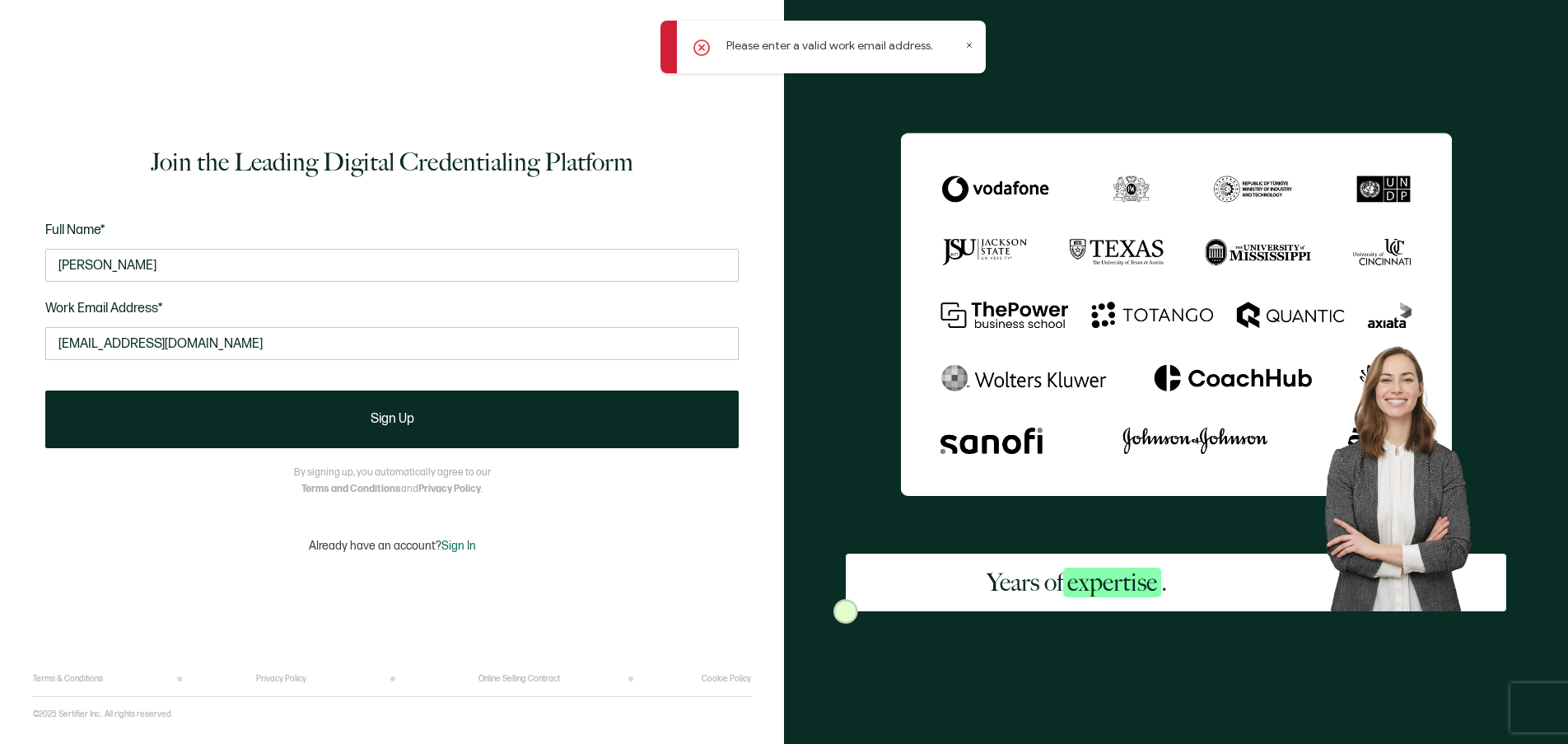
click at [813, 41] on p "Please enter a valid work email address." at bounding box center [829, 45] width 207 height 17
click at [103, 309] on span "Work Email Address*" at bounding box center [103, 308] width 118 height 15
drag, startPoint x: -6, startPoint y: 255, endPoint x: -6, endPoint y: 266, distance: 11.0
click at [0, 266] on html "Please enter a valid work email address. Join the Leading Digital Credentialing…" at bounding box center [784, 372] width 1568 height 744
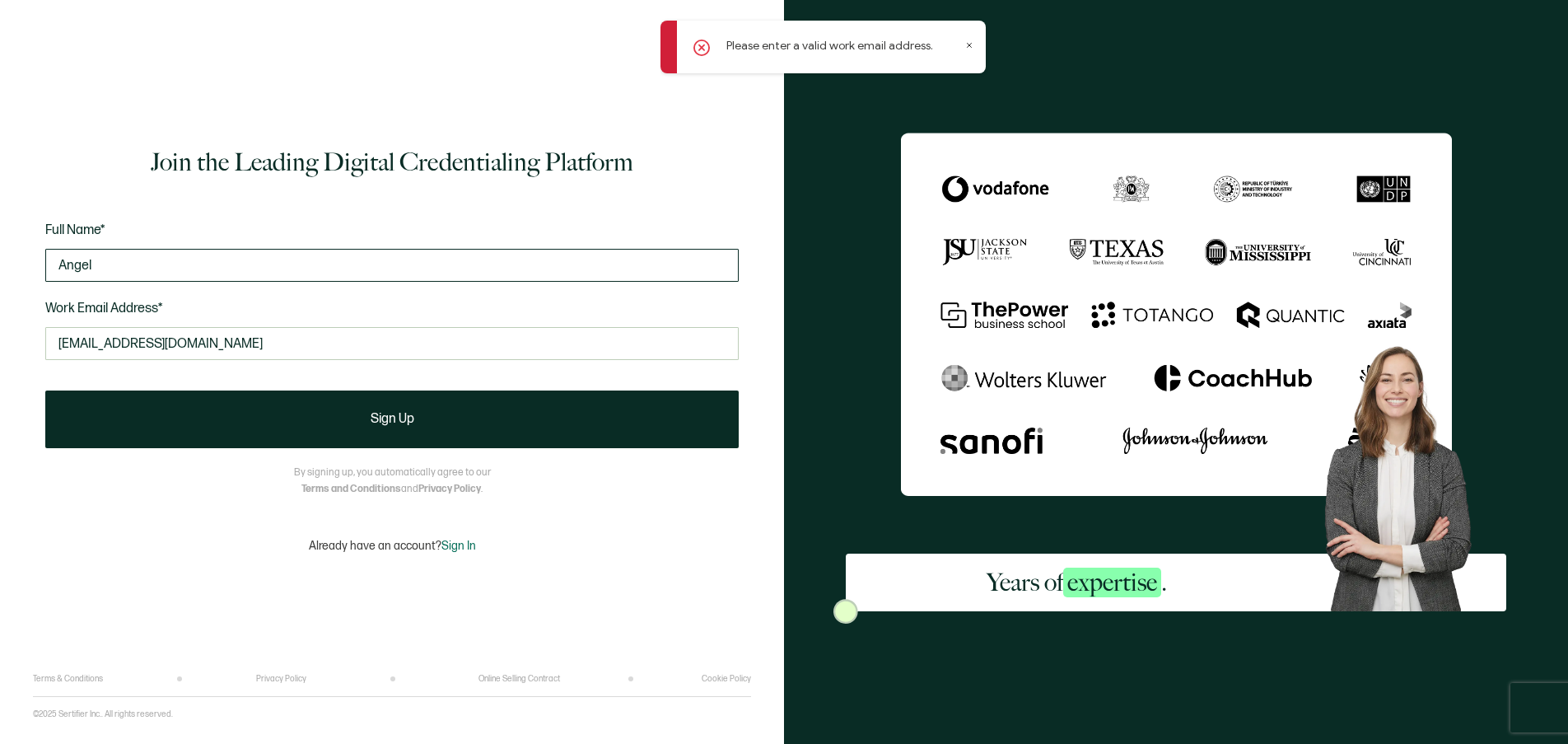
click at [173, 255] on input "Angel" at bounding box center [392, 265] width 694 height 33
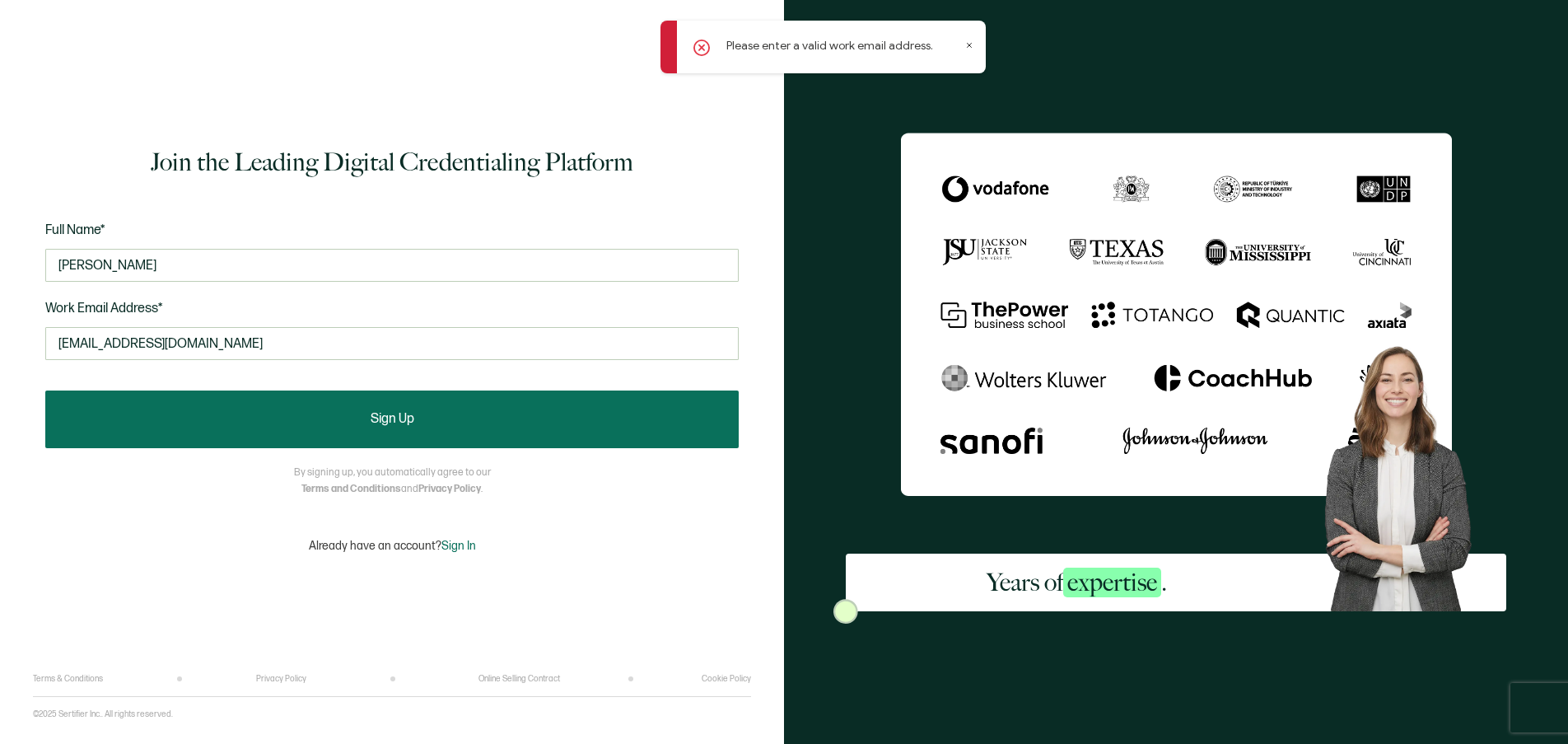
type input "Angel Wright"
click at [188, 402] on button "Sign Up" at bounding box center [392, 419] width 694 height 58
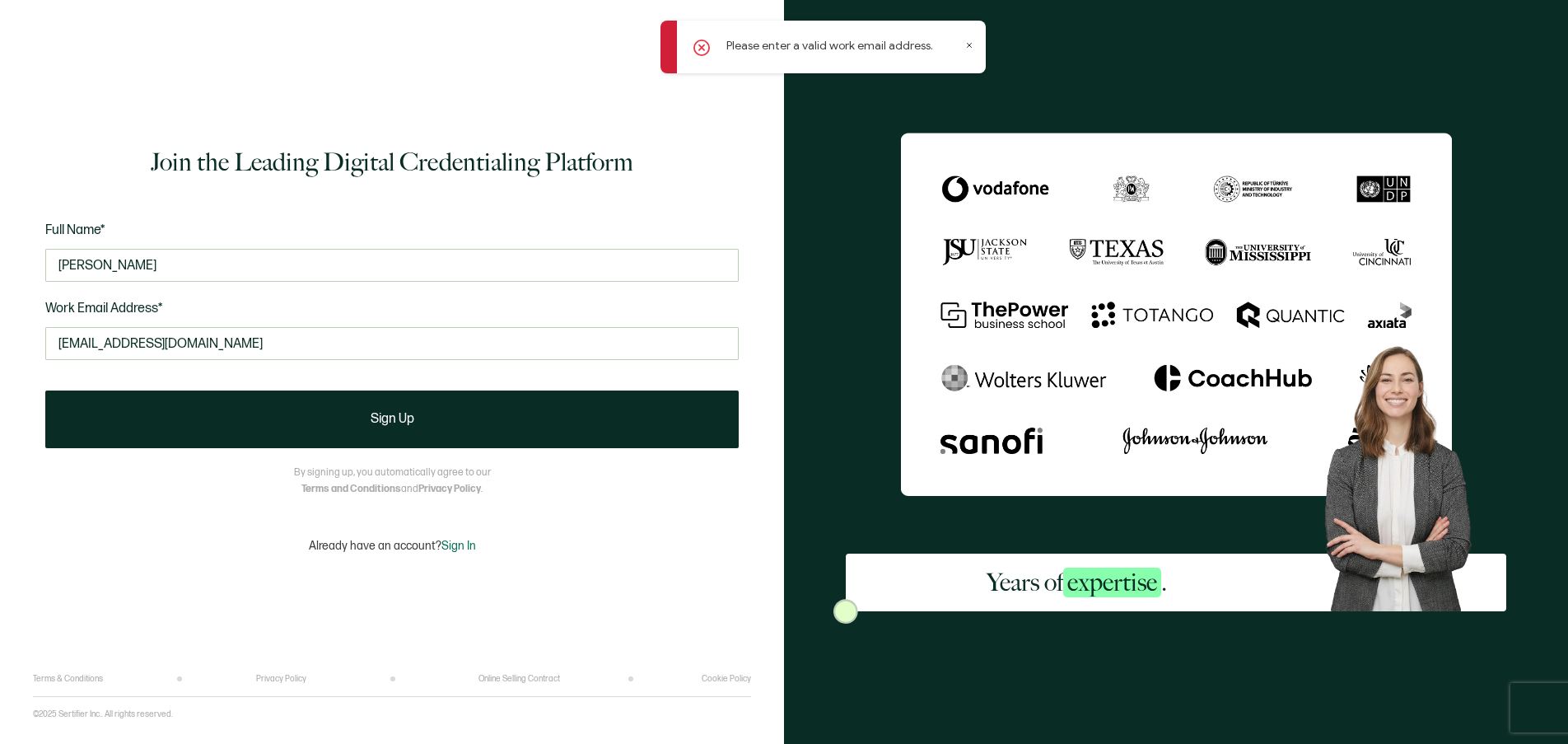
drag, startPoint x: 258, startPoint y: 350, endPoint x: -6, endPoint y: 340, distance: 264.2
click at [0, 340] on html "Please enter a valid work email address. Join the Leading Digital Credentialing…" at bounding box center [784, 372] width 1568 height 744
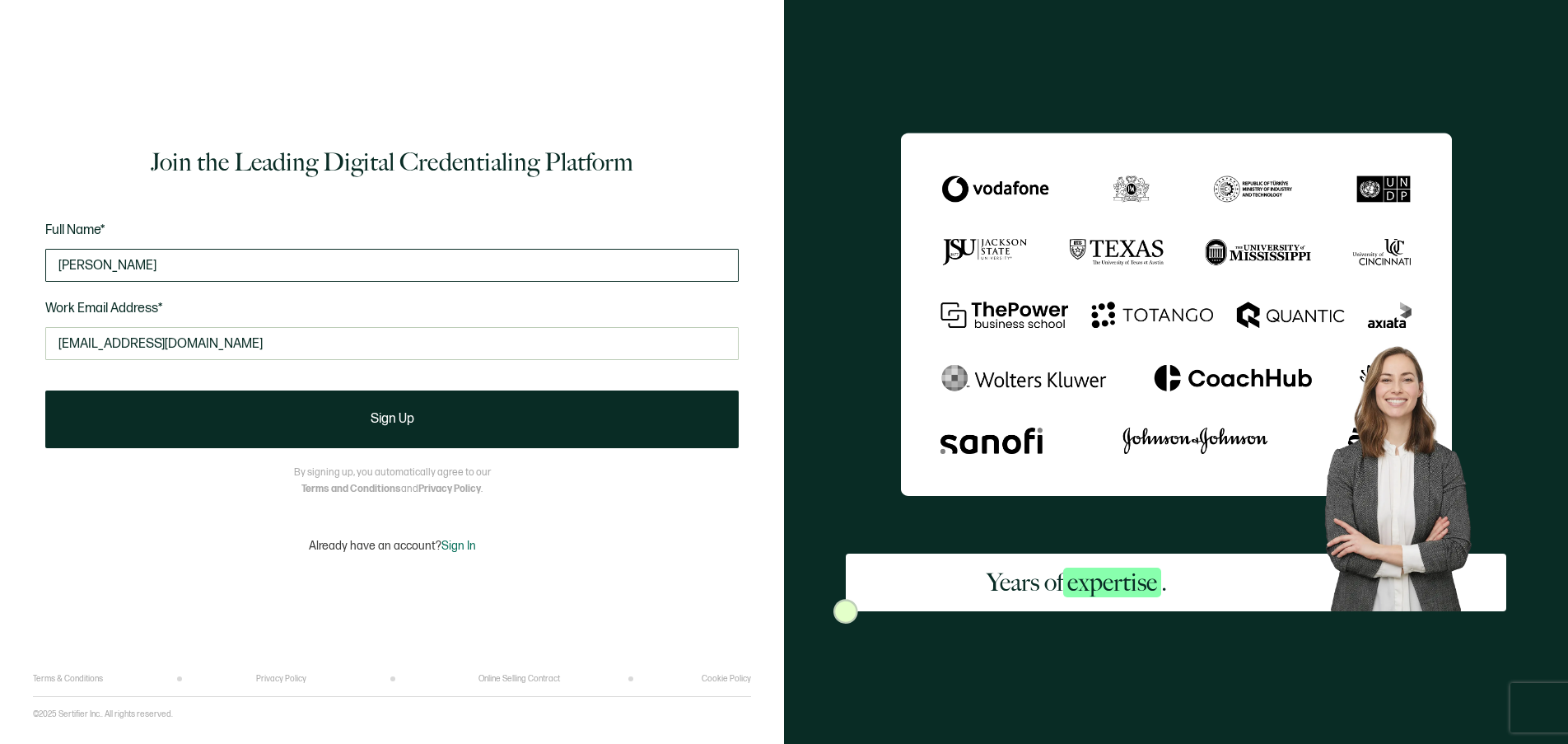
click at [195, 271] on input "Angel Wright" at bounding box center [392, 265] width 694 height 33
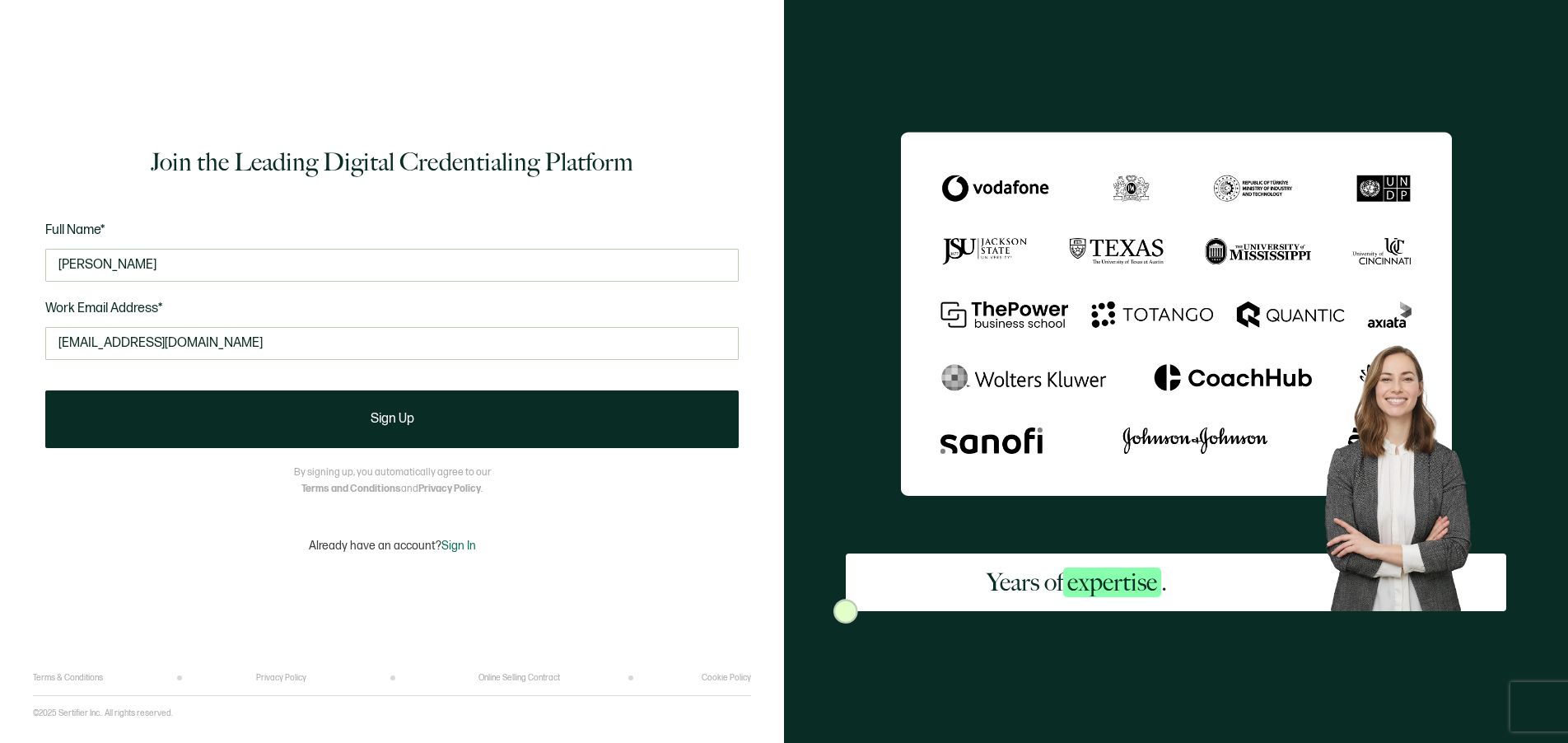
drag, startPoint x: 181, startPoint y: 342, endPoint x: -6, endPoint y: 399, distance: 195.5
click at [0, 399] on html "Join the Leading Digital Credentialing Platform Full Name* Angel Wright Work Em…" at bounding box center [784, 371] width 1568 height 743
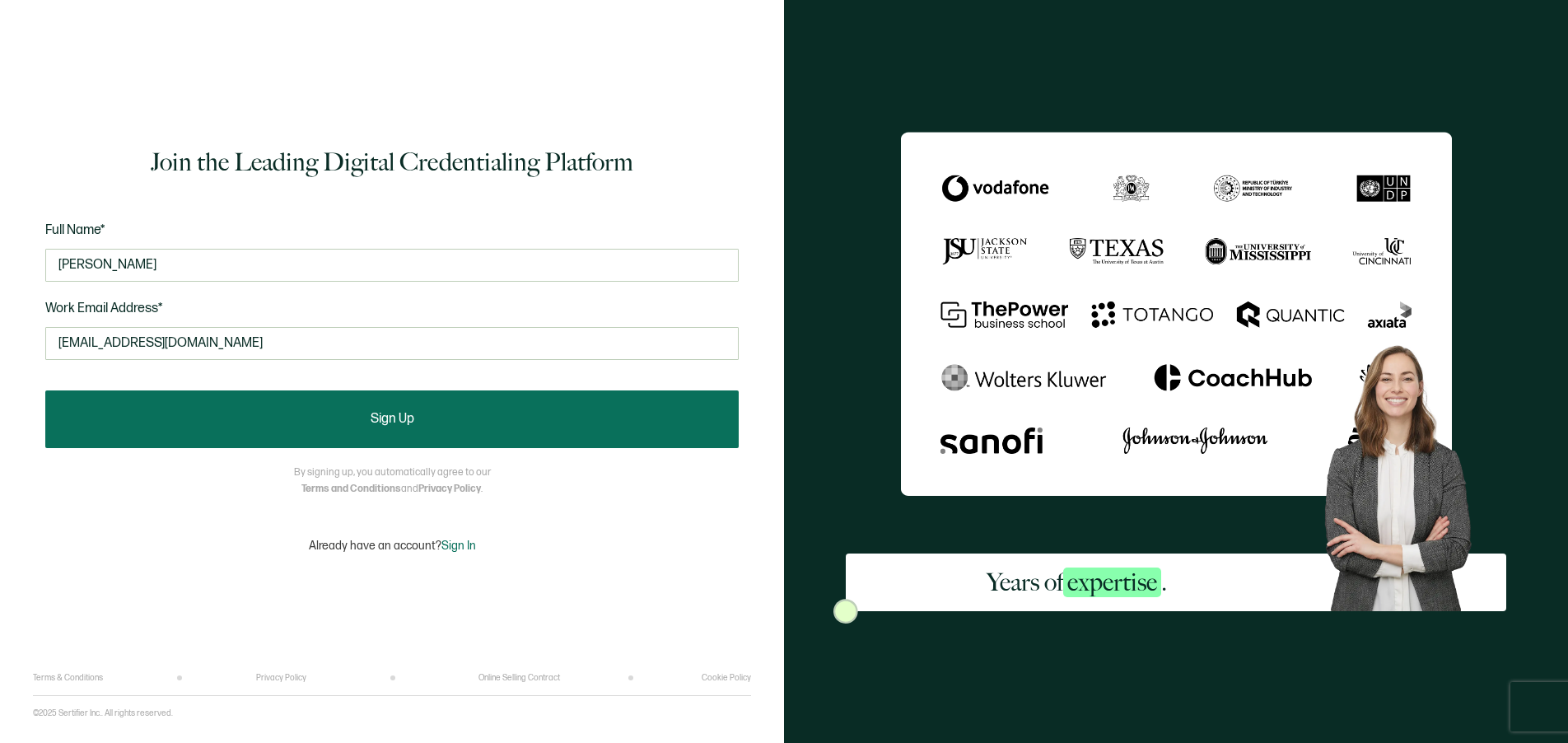
type input "brightsmilesbya@yahoo.com"
click at [193, 405] on button "Sign Up" at bounding box center [392, 419] width 694 height 57
